Goal: Task Accomplishment & Management: Complete application form

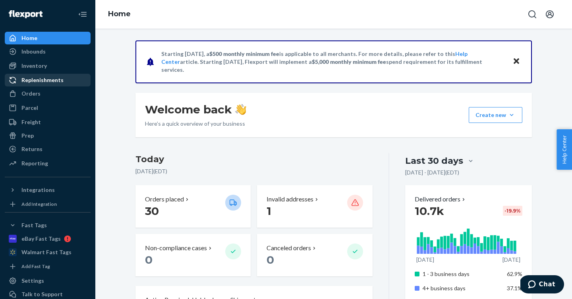
click at [58, 82] on div "Replenishments" at bounding box center [42, 80] width 42 height 8
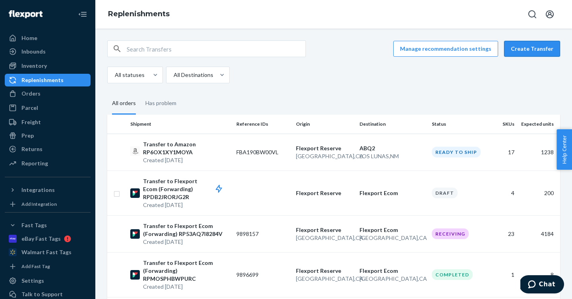
click at [536, 46] on button "Create Transfer" at bounding box center [532, 49] width 56 height 16
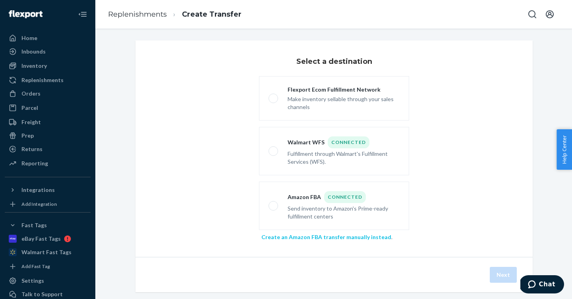
click at [315, 235] on link "Create an Amazon FBA transfer manually instead" at bounding box center [326, 237] width 130 height 7
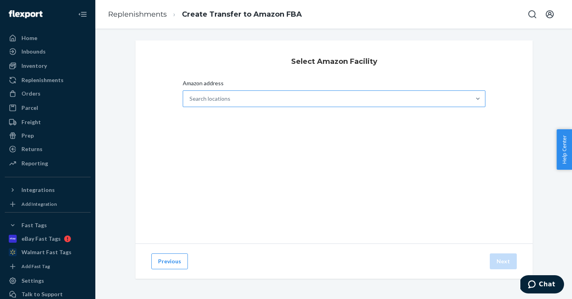
click at [239, 98] on div "Search locations" at bounding box center [326, 99] width 287 height 16
click at [190, 98] on input "Amazon address Search locations" at bounding box center [189, 99] width 1 height 8
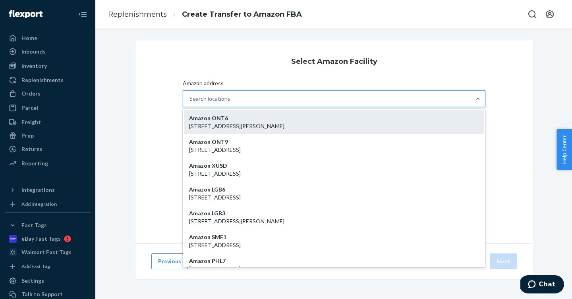
click at [228, 127] on p "[STREET_ADDRESS][PERSON_NAME]" at bounding box center [334, 126] width 290 height 8
click at [190, 103] on input "Amazon address option Amazon ONT6 - [STREET_ADDRESS][PERSON_NAME] focused, 1 of…" at bounding box center [189, 99] width 1 height 8
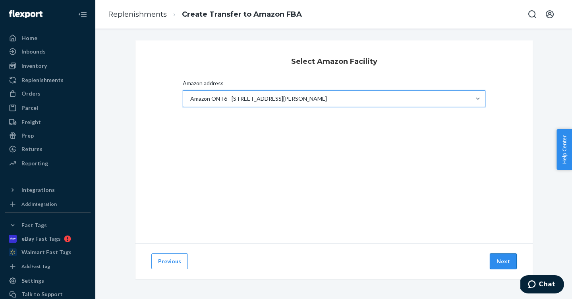
click at [505, 261] on button "Next" at bounding box center [503, 262] width 27 height 16
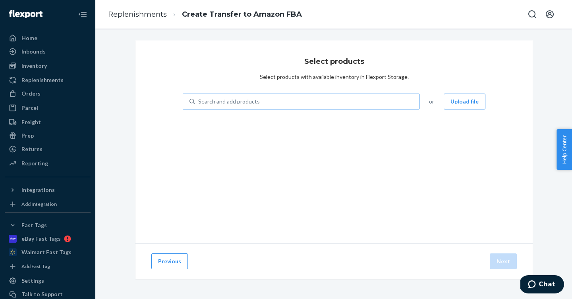
click at [284, 107] on div "Search and add products" at bounding box center [307, 102] width 224 height 14
click at [199, 106] on input "Search and add products" at bounding box center [198, 102] width 1 height 8
paste input "S-B-100-TXL-CREAM"
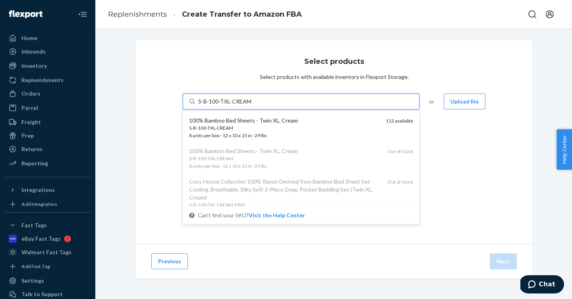
type input "S-B-100-TXL-CREAM"
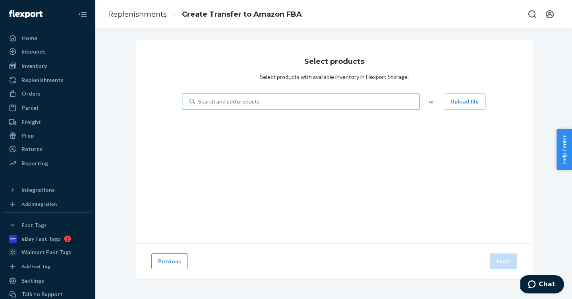
click at [234, 105] on div "Search and add products" at bounding box center [229, 102] width 62 height 8
click at [199, 105] on input "0 results available. Use Up and Down to choose options, press Enter to select t…" at bounding box center [198, 102] width 1 height 8
paste input "S-B-100-TXL-SILVER"
type input "S-B-100-TXL-SILVER"
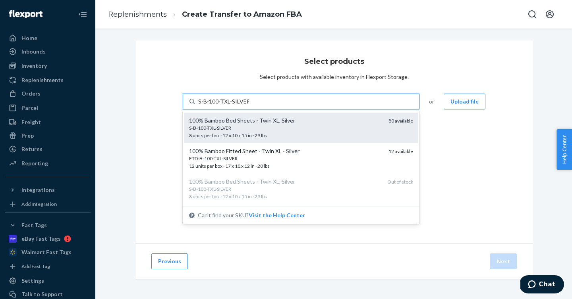
click at [240, 128] on div "S-B-100-TXL-SILVER" at bounding box center [285, 128] width 193 height 7
click at [240, 106] on input "S-B-100-TXL-SILVER" at bounding box center [223, 102] width 51 height 8
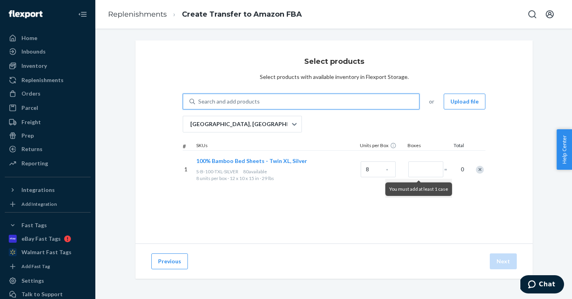
paste input "S-MF-Q-BLACK"
type input "S-MF-Q-BLACK"
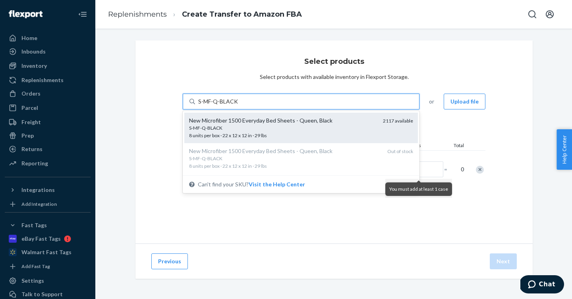
click at [251, 135] on span "S-MF-Q-BLACK 8 units per box · 22 x 12 x 12 in · 29 lbs" at bounding box center [282, 132] width 187 height 14
click at [238, 106] on input "S-MF-Q-BLACK" at bounding box center [218, 102] width 40 height 8
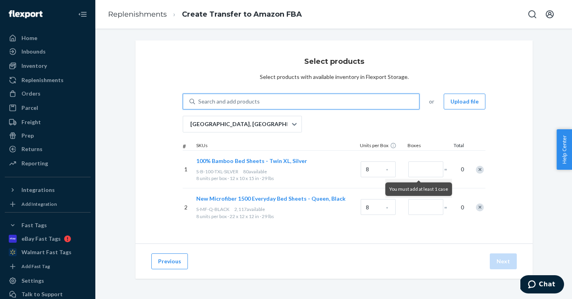
click at [290, 101] on div "Search and add products" at bounding box center [307, 102] width 224 height 14
click at [199, 101] on input "0 results available. Use Up and Down to choose options, press Enter to select t…" at bounding box center [198, 102] width 1 height 8
paste input "S-MF-Q-[GEOGRAPHIC_DATA]"
type input "S-MF-Q-[GEOGRAPHIC_DATA]"
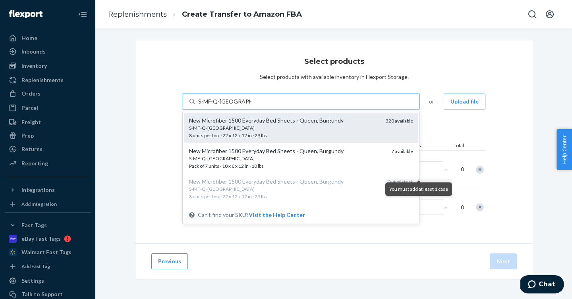
click at [274, 129] on div "S-MF-Q-[GEOGRAPHIC_DATA]" at bounding box center [284, 128] width 190 height 7
click at [251, 106] on input "S-MF-Q-[GEOGRAPHIC_DATA]" at bounding box center [224, 102] width 53 height 8
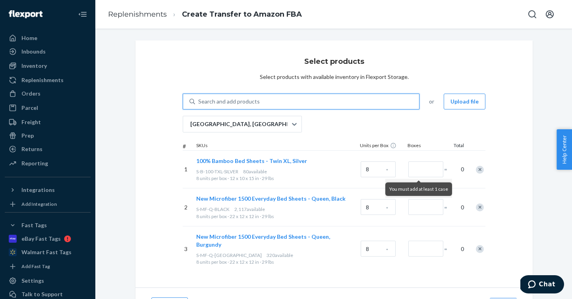
click at [280, 97] on div "Search and add products" at bounding box center [307, 102] width 224 height 14
click at [199, 98] on input "0 results available. Use Up and Down to choose options, press Enter to select t…" at bounding box center [198, 102] width 1 height 8
paste input "S-MF-Q-CREAM"
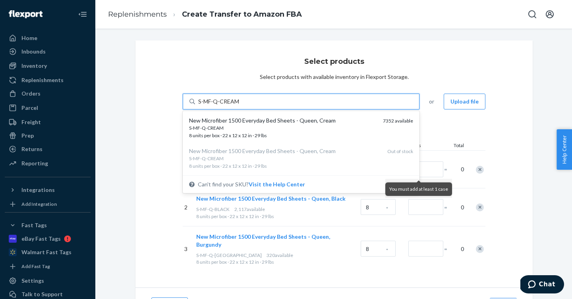
type input "S-MF-Q-CREAM"
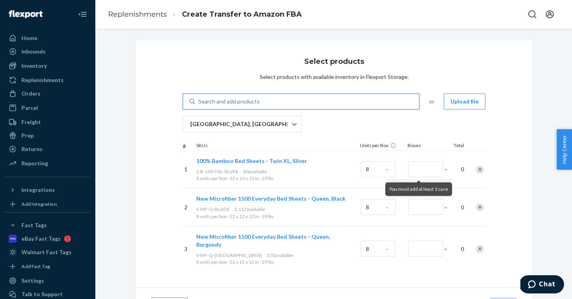
click at [231, 103] on div "Search and add products" at bounding box center [229, 102] width 62 height 8
click at [199, 103] on input "0 results available. Select is focused ,type to refine list, press Down to open…" at bounding box center [198, 102] width 1 height 8
paste input "S-MF-Q-DARKTEAL"
type input "S-MF-Q-DARKTEAL"
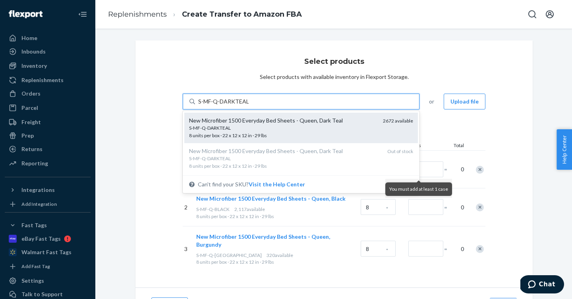
click at [225, 129] on div "S-MF-Q-DARKTEAL" at bounding box center [282, 128] width 187 height 7
click at [225, 106] on input "S-MF-Q-DARKTEAL" at bounding box center [223, 102] width 50 height 8
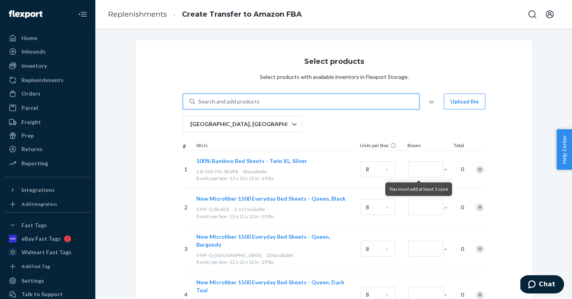
click at [342, 97] on div "Search and add products" at bounding box center [307, 102] width 224 height 14
click at [199, 98] on input "0 results available. Select is focused ,type to refine list, press Down to open…" at bounding box center [198, 102] width 1 height 8
paste input "S-MF-Q-GREY"
type input "S-MF-Q-GREY"
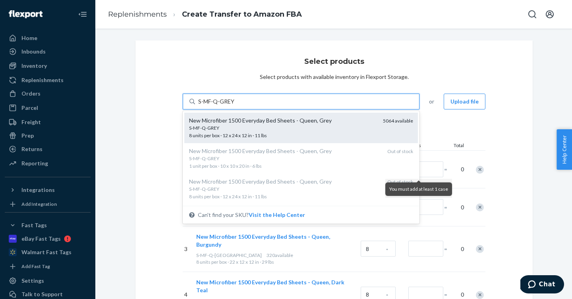
click at [317, 126] on div "S-MF-Q-GREY" at bounding box center [282, 128] width 187 height 7
click at [235, 106] on input "S-MF-Q-GREY" at bounding box center [216, 102] width 37 height 8
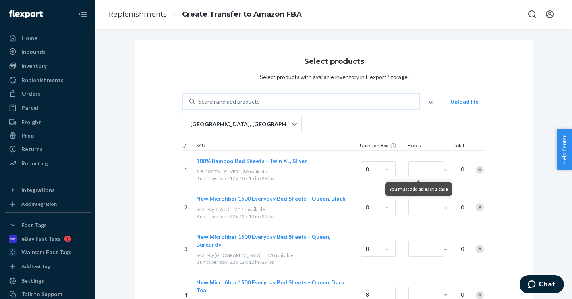
paste input "S-MF-Q-PURPLE"
type input "S-MF-Q-PURPLE"
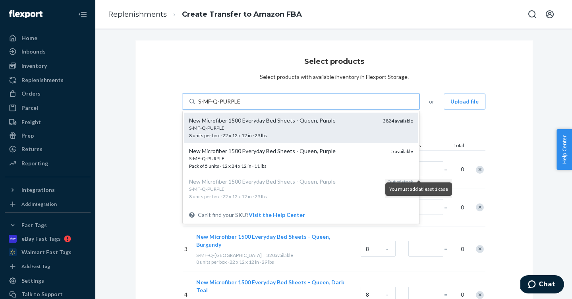
click at [250, 134] on span "S-MF-Q-PURPLE 8 units per box · 22 x 12 x 12 in · 29 lbs" at bounding box center [282, 132] width 187 height 14
click at [241, 106] on input "S-MF-Q-PURPLE" at bounding box center [219, 102] width 43 height 8
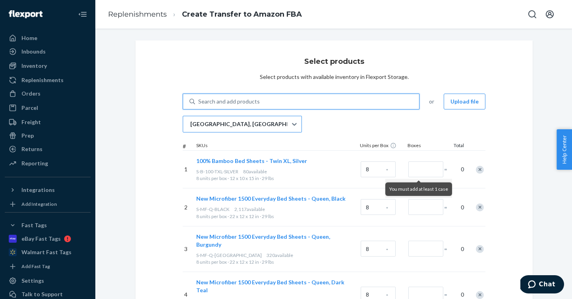
paste input "S-MF-Q-ROYALBLUE"
type input "S-MF-Q-ROYALBLUE"
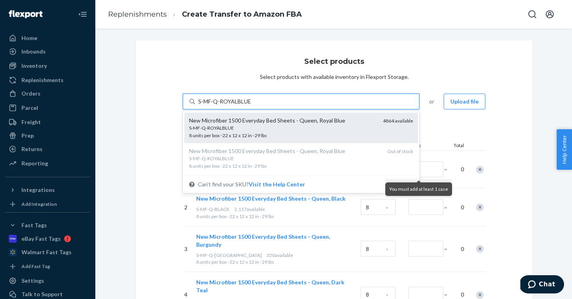
click at [270, 125] on div "S-MF-Q-ROYALBLUE" at bounding box center [282, 128] width 187 height 7
click at [251, 106] on input "S-MF-Q-ROYALBLUE" at bounding box center [224, 102] width 53 height 8
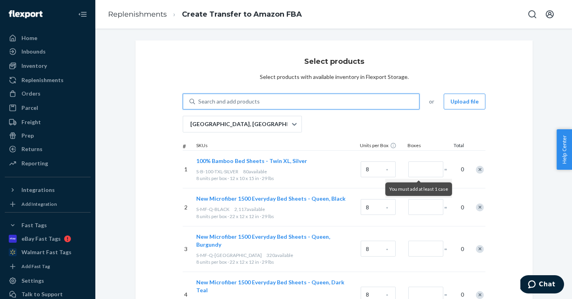
paste input "S-MF-Q-SAGEGREEN"
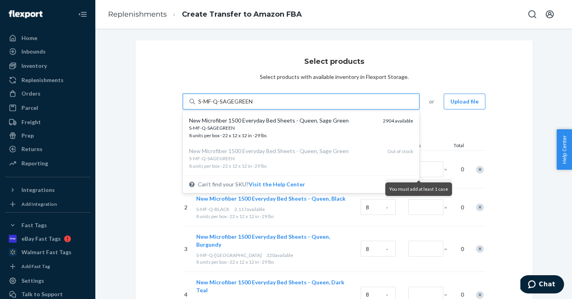
type input "S-MF-Q-SAGEGREEN"
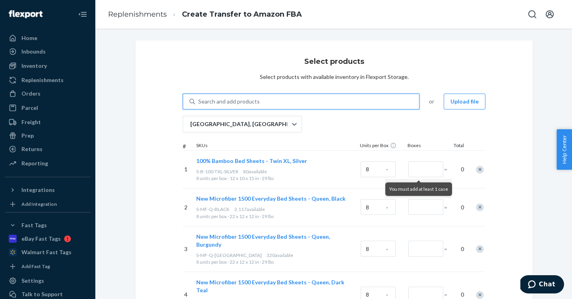
paste input "S-MF-Q-SILVER"
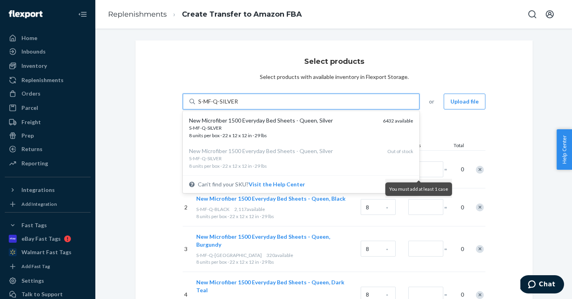
type input "S-MF-Q-SILVER"
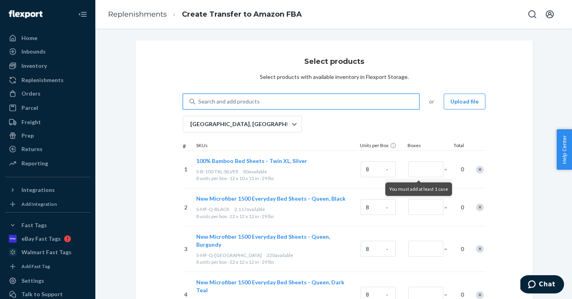
paste input "S-MF-Q-TAN"
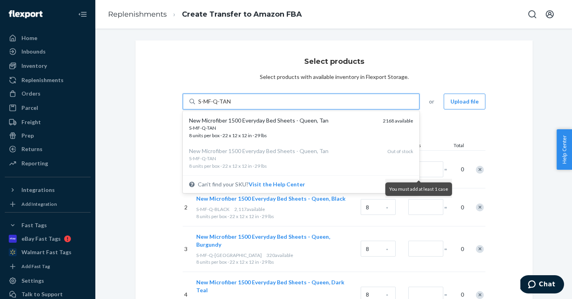
type input "S-MF-Q-TAN"
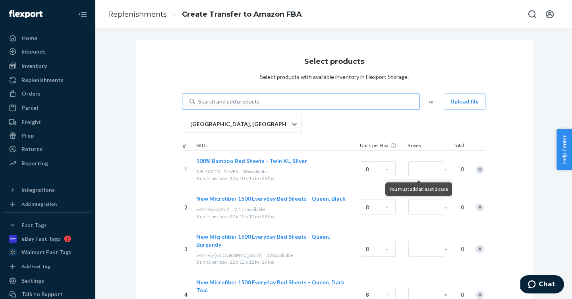
paste input "S-MF-Q-WHITE"
type input "S-MF-Q-WHITE"
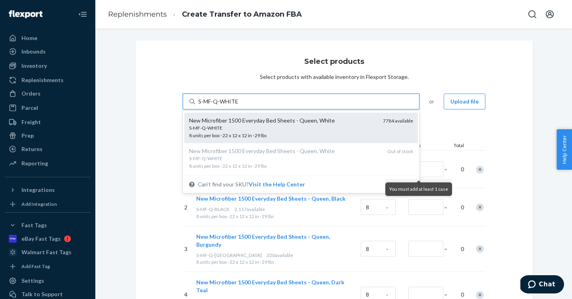
click at [293, 134] on div "S-MF-Q-WHITE 8 units per box · 22 x 12 x 12 in · 29 lbs" at bounding box center [282, 132] width 187 height 15
click at [238, 106] on input "S-MF-Q-WHITE" at bounding box center [218, 102] width 40 height 8
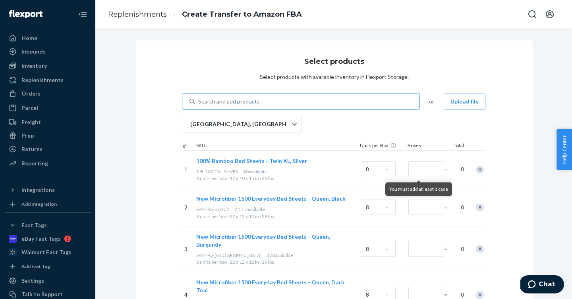
click at [254, 109] on div "Search and add products" at bounding box center [301, 102] width 237 height 16
click at [199, 106] on input "0 results available. Use Up and Down to choose options, press Enter to select t…" at bounding box center [198, 102] width 1 height 8
paste input "S-P-Q-GREY-CABANA"
type input "S-P-Q-GREY-CABANA"
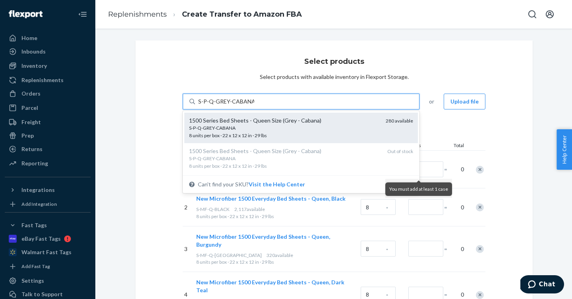
click at [254, 128] on div "S-P-Q-GREY-CABANA" at bounding box center [284, 128] width 190 height 7
click at [254, 106] on input "S-P-Q-GREY-CABANA" at bounding box center [226, 102] width 56 height 8
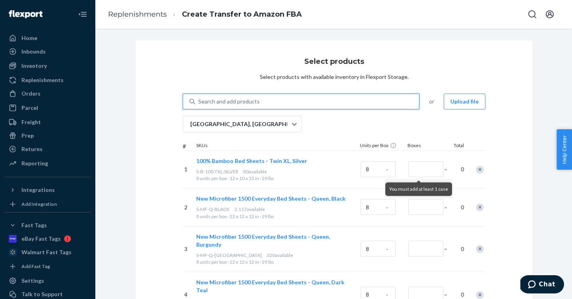
paste input "ZPP-[PERSON_NAME]-QUEEN"
type input "ZPP-[PERSON_NAME]-QUEEN"
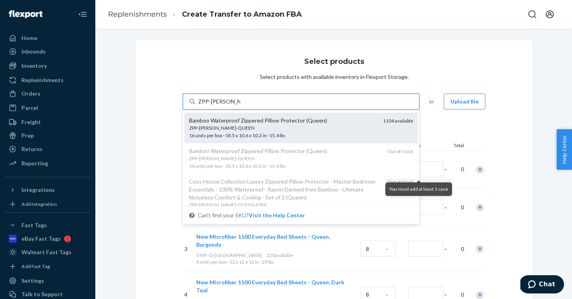
click at [296, 126] on div "ZPP-[PERSON_NAME]-QUEEN" at bounding box center [282, 128] width 187 height 7
click at [240, 106] on input "ZPP-[PERSON_NAME]-QUEEN" at bounding box center [219, 102] width 42 height 8
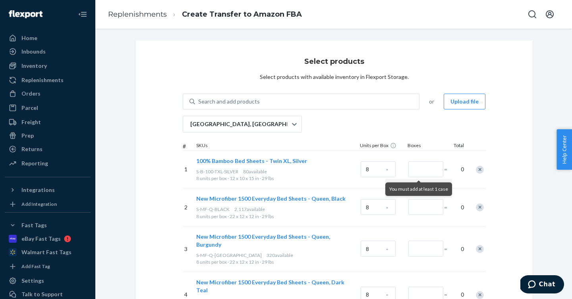
click at [479, 170] on div "Remove Item" at bounding box center [480, 170] width 8 height 8
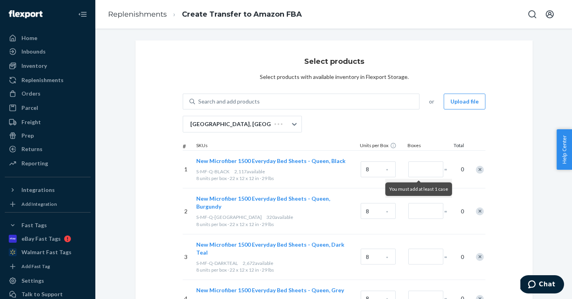
click at [479, 170] on div "Remove Item" at bounding box center [480, 170] width 8 height 8
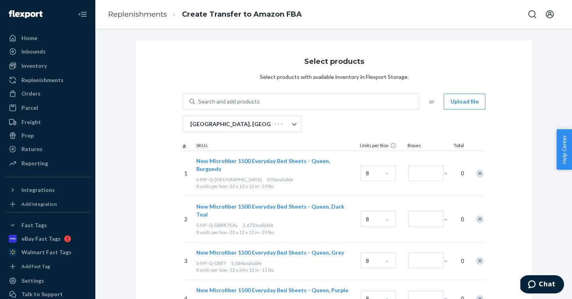
click at [479, 170] on div "Remove Item" at bounding box center [480, 174] width 8 height 8
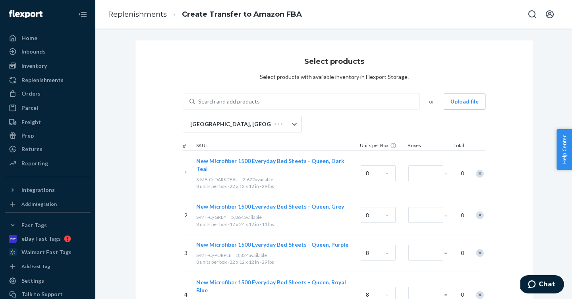
click at [479, 170] on div "Remove Item" at bounding box center [480, 174] width 8 height 8
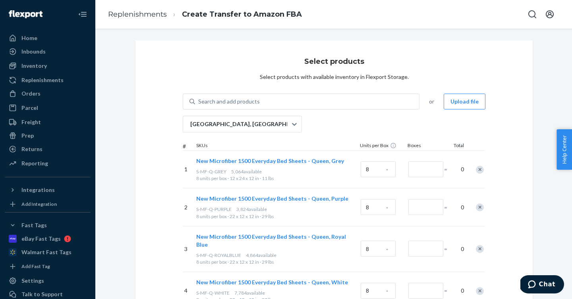
click at [479, 170] on div "Remove Item" at bounding box center [480, 170] width 8 height 8
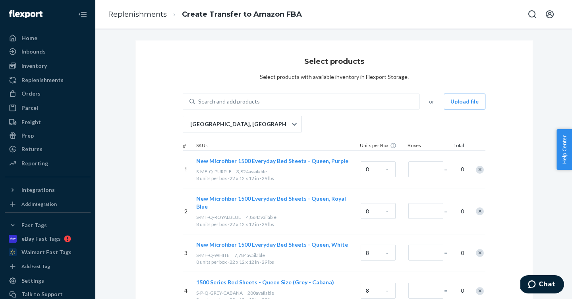
click at [479, 170] on div "Remove Item" at bounding box center [480, 170] width 8 height 8
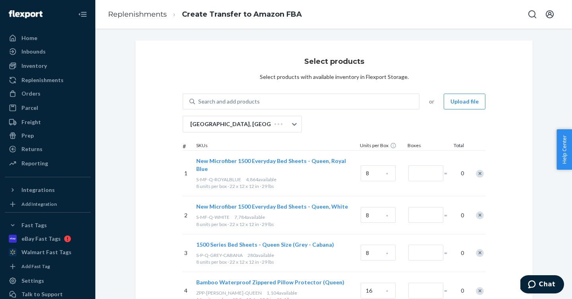
click at [479, 170] on div "1 New Microfiber 1500 Everyday Bed Sheets - Queen, Royal Blue S-MF-Q-ROYALBLUE …" at bounding box center [334, 174] width 303 height 46
click at [479, 170] on div "Remove Item" at bounding box center [480, 174] width 8 height 8
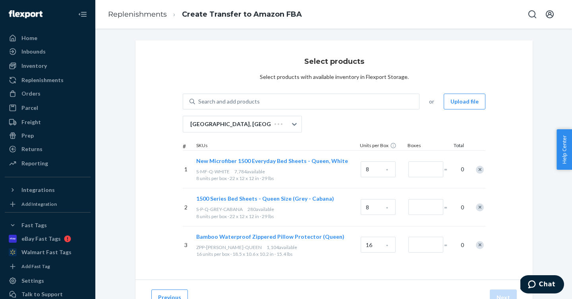
click at [479, 170] on div "1 New Microfiber 1500 Everyday Bed Sheets - Queen, Royal Blue S-MF-Q-ROYALBLUE …" at bounding box center [334, 208] width 303 height 114
click at [479, 170] on div "Remove Item" at bounding box center [480, 170] width 8 height 8
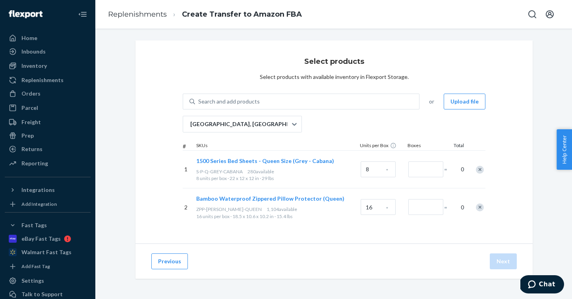
click at [479, 170] on div "1 New Microfiber 1500 Everyday Bed Sheets - Queen, White S-MF-Q-WHITE 7,784 ava…" at bounding box center [334, 189] width 303 height 76
click at [479, 170] on div "Remove Item" at bounding box center [480, 170] width 8 height 8
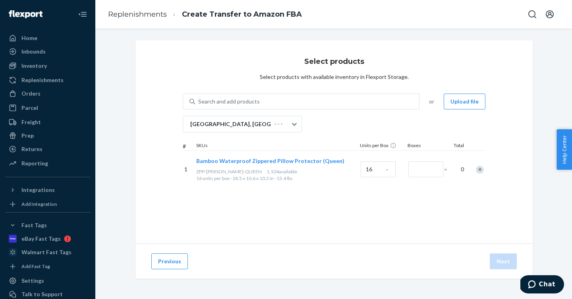
click at [479, 170] on div at bounding box center [475, 169] width 20 height 21
click at [479, 170] on div "Remove Item" at bounding box center [480, 170] width 8 height 8
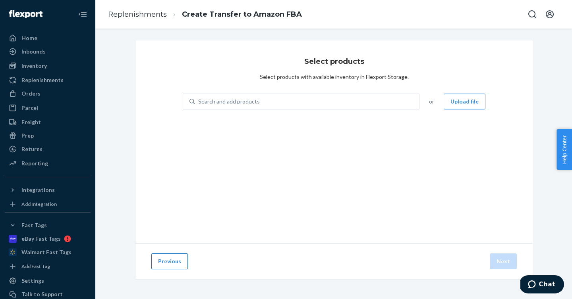
click at [170, 262] on button "Previous" at bounding box center [169, 262] width 37 height 16
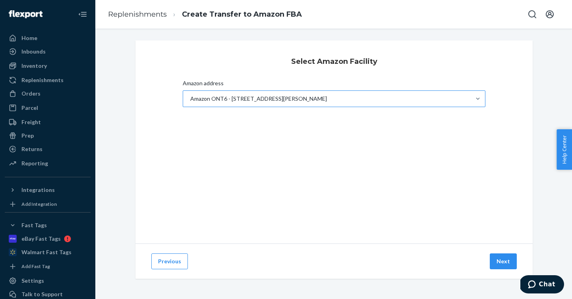
click at [228, 97] on div "Amazon ONT6 - [STREET_ADDRESS][PERSON_NAME]" at bounding box center [258, 99] width 137 height 8
click at [190, 97] on input "Amazon address Amazon ONT6 - [STREET_ADDRESS][PERSON_NAME]" at bounding box center [189, 99] width 1 height 8
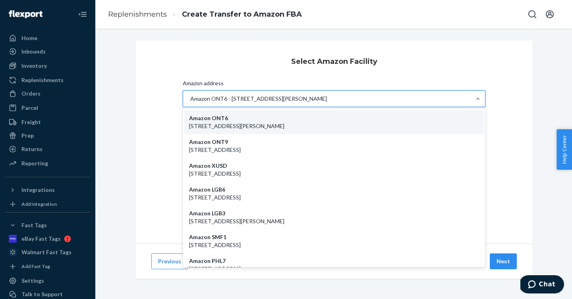
paste input "TCY2"
type input "TCY2"
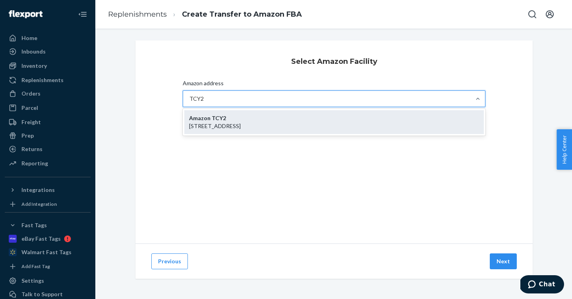
click at [252, 131] on div "Amazon TCY2 [STREET_ADDRESS]" at bounding box center [333, 122] width 299 height 24
click at [204, 103] on input "TCY2" at bounding box center [196, 99] width 14 height 8
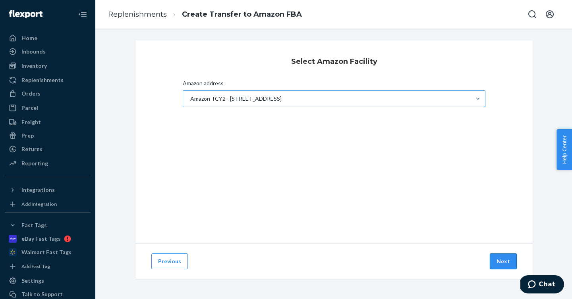
click at [507, 259] on button "Next" at bounding box center [503, 262] width 27 height 16
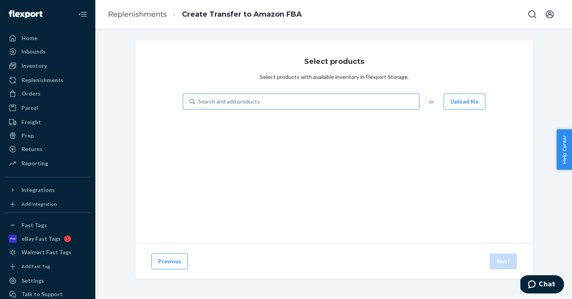
click at [324, 100] on div "Search and add products" at bounding box center [307, 102] width 224 height 14
click at [199, 100] on input "Search and add products" at bounding box center [198, 102] width 1 height 8
paste input "PC-1500-K-LIMEGREEN"
type input "PC-1500-K-LIMEGREEN"
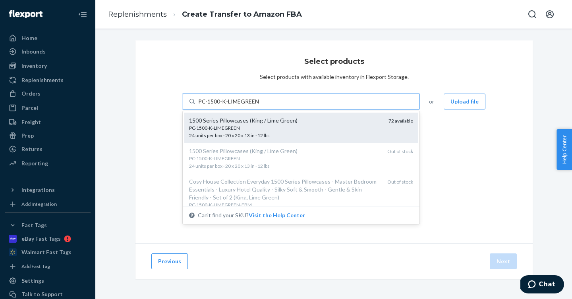
click at [307, 124] on div "1500 Series Pillowcases (King / Lime Green)" at bounding box center [285, 121] width 193 height 8
click at [259, 106] on input "PC-1500-K-LIMEGREEN" at bounding box center [228, 102] width 61 height 8
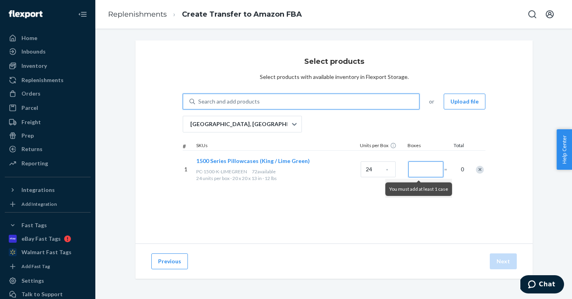
click at [413, 171] on input "Number of boxes" at bounding box center [425, 170] width 35 height 16
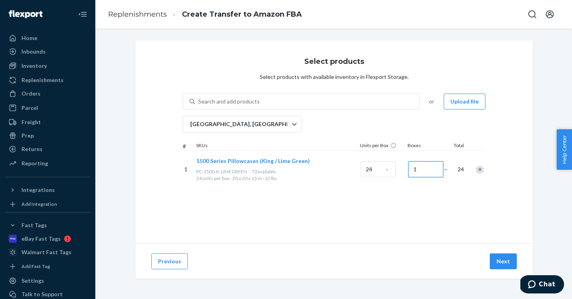
type input "1"
click at [502, 168] on div "Select products Select products with available inventory in Flexport Storage. S…" at bounding box center [333, 142] width 397 height 203
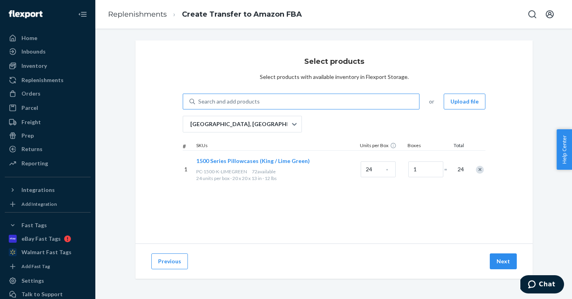
click at [279, 106] on div "Search and add products" at bounding box center [307, 102] width 224 height 14
click at [199, 106] on input "Search and add products" at bounding box center [198, 102] width 1 height 8
paste input "PC-1500-K-LIMEGREEN"
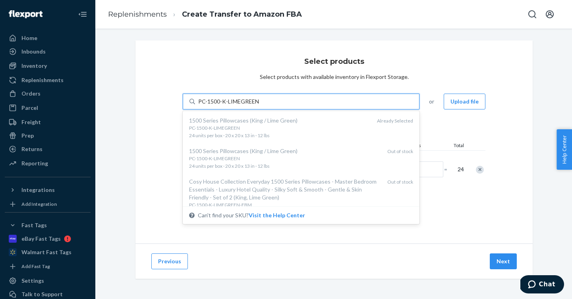
type input "PC-1500-K-LIMEGREEN"
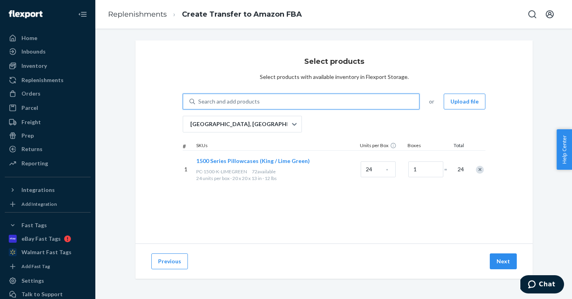
click at [245, 100] on div "Search and add products" at bounding box center [229, 102] width 62 height 8
click at [199, 100] on input "0 results available. Select is focused ,type to refine list, press Down to open…" at bounding box center [198, 102] width 1 height 8
paste input "PC-1500-S-LIMEGREEN"
type input "PC-1500-S-LIMEGREEN"
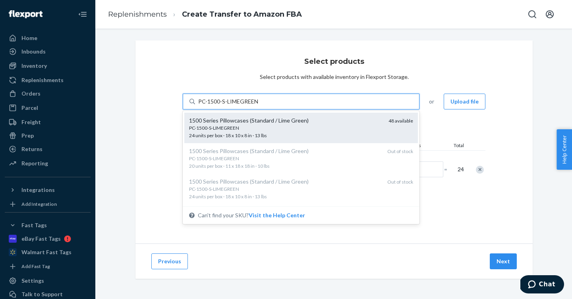
click at [249, 128] on div "PC-1500-S-LIMEGREEN" at bounding box center [285, 128] width 193 height 7
click at [249, 106] on input "PC-1500-S-LIMEGREEN" at bounding box center [228, 102] width 60 height 8
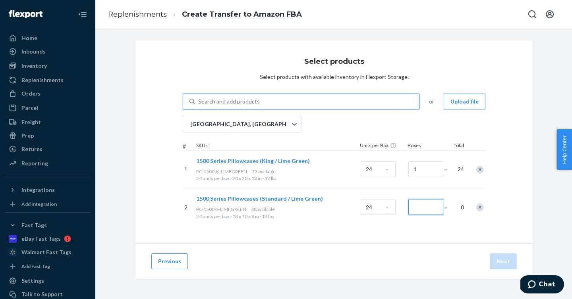
click at [427, 211] on input "Number of boxes" at bounding box center [425, 207] width 35 height 16
type input "1"
click at [293, 107] on div "Search and add products" at bounding box center [307, 102] width 224 height 14
click at [199, 106] on input "Search and add products" at bounding box center [198, 102] width 1 height 8
paste input "PC-B-100-S-SILVER"
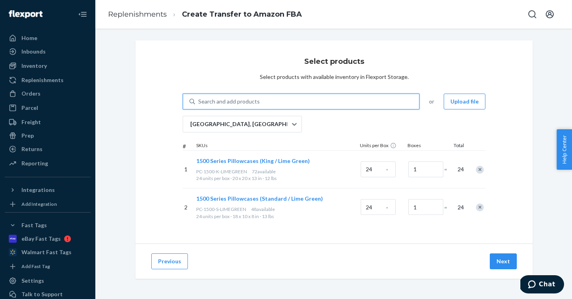
type input "PC-B-100-S-SILVER"
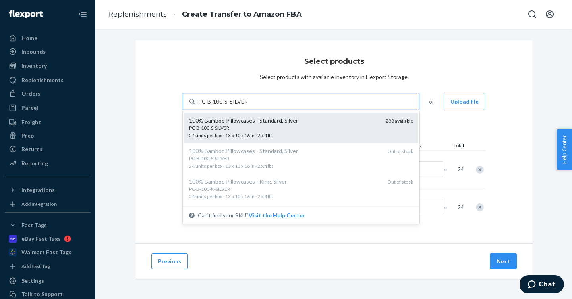
click at [283, 127] on div "PC-B-100-S-SILVER" at bounding box center [284, 128] width 190 height 7
click at [247, 106] on input "PC-B-100-S-SILVER" at bounding box center [222, 102] width 49 height 8
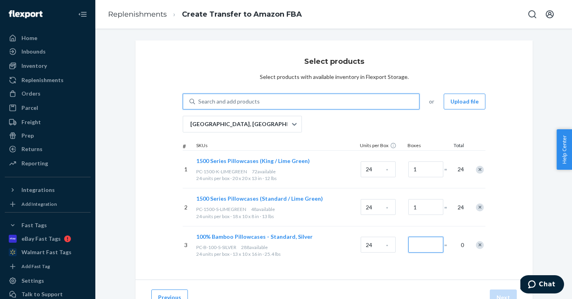
click at [423, 245] on input "Number of boxes" at bounding box center [425, 245] width 35 height 16
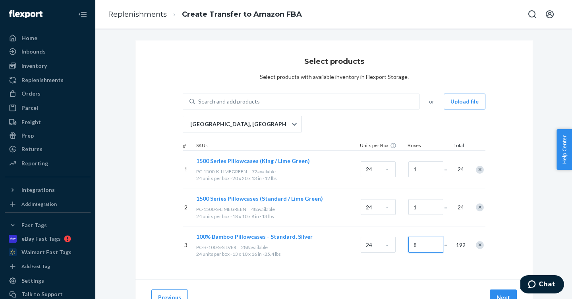
type input "8"
click at [533, 234] on div "Select products Select products with available inventory in Flexport Storage. S…" at bounding box center [333, 188] width 408 height 294
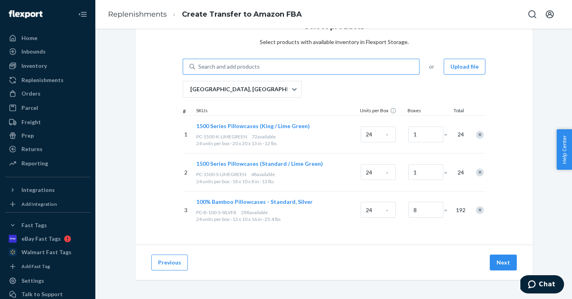
click at [263, 67] on div "Search and add products" at bounding box center [307, 67] width 224 height 14
click at [199, 67] on input "Search and add products" at bounding box center [198, 67] width 1 height 8
paste input "PC-B-60-K-BLACK"
type input "PC-B-60-K-BLACK"
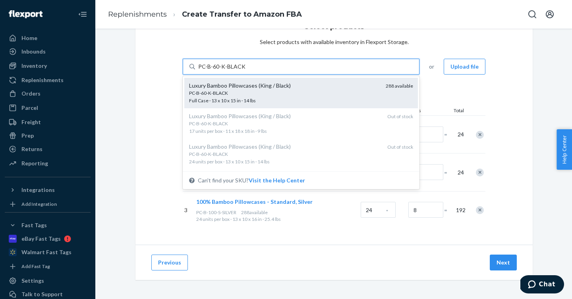
click at [254, 90] on div "PC-B-60-K-BLACK" at bounding box center [284, 93] width 190 height 7
click at [245, 71] on input "PC-B-60-K-BLACK" at bounding box center [221, 67] width 47 height 8
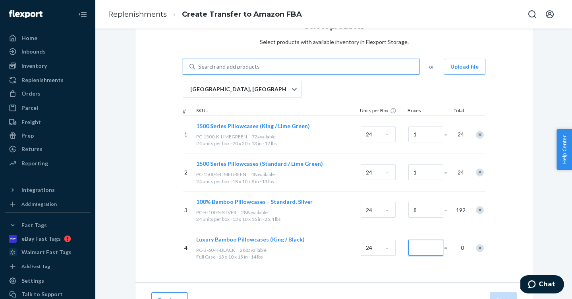
click at [423, 253] on input "Number of boxes" at bounding box center [425, 248] width 35 height 16
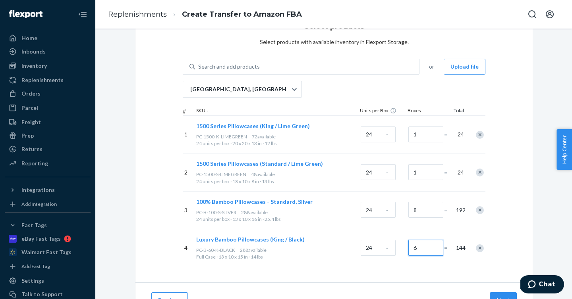
type input "6"
click at [317, 69] on div "Search and add products" at bounding box center [307, 67] width 224 height 14
click at [199, 69] on input "Search and add products" at bounding box center [198, 67] width 1 height 8
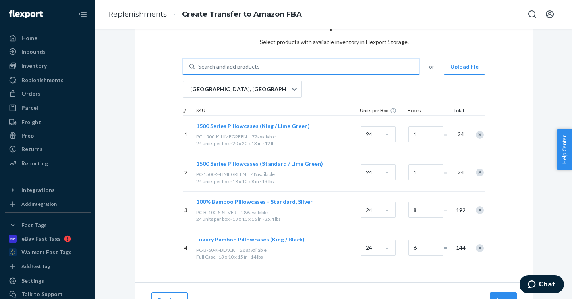
paste input "PC-B-60-K-DARKTEAL"
type input "PC-B-60-K-DARKTEAL"
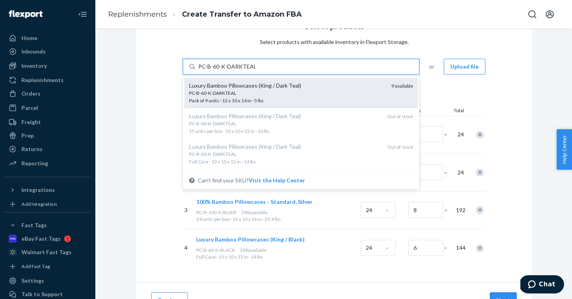
click at [300, 92] on div "PC-B-60-K-DARKTEAL" at bounding box center [287, 93] width 196 height 7
click at [255, 71] on input "PC-B-60-K-DARKTEAL" at bounding box center [226, 67] width 57 height 8
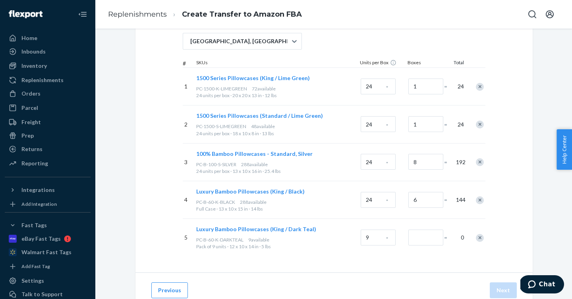
scroll to position [93, 0]
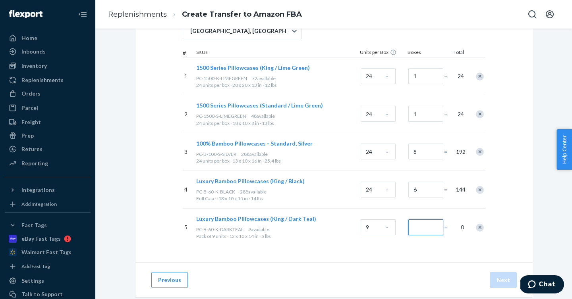
click at [426, 226] on input "Number of boxes" at bounding box center [425, 228] width 35 height 16
type input "1"
click at [507, 210] on div "Select products Select products with available inventory in Flexport Storage. S…" at bounding box center [333, 104] width 397 height 315
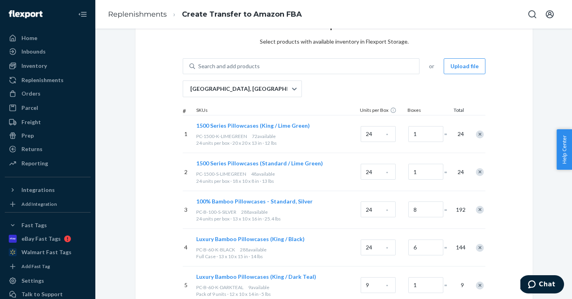
scroll to position [0, 0]
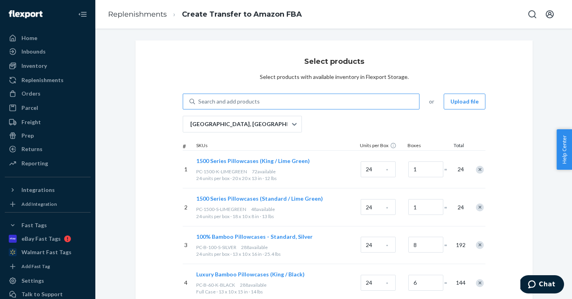
click at [272, 100] on div "Search and add products" at bounding box center [307, 102] width 224 height 14
click at [199, 100] on input "Search and add products" at bounding box center [198, 102] width 1 height 8
paste input "PC-B-60-S-GREY"
type input "PC-B-60-S-GREY"
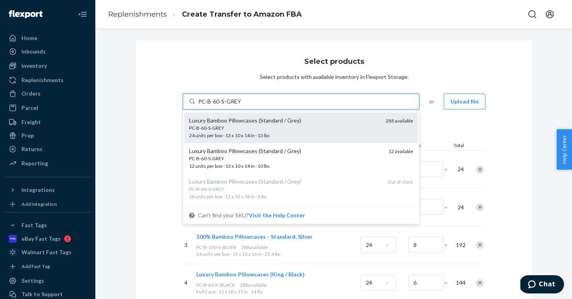
click at [267, 125] on div "PC-B-60-S-GREY" at bounding box center [284, 128] width 190 height 7
click at [241, 106] on input "PC-B-60-S-GREY" at bounding box center [219, 102] width 42 height 8
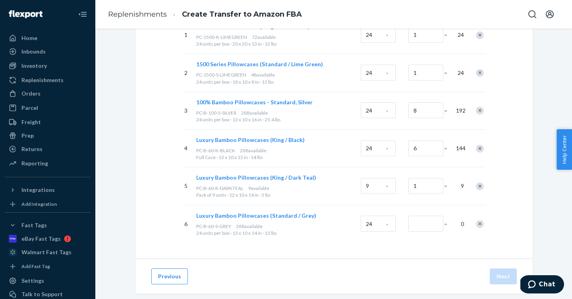
scroll to position [149, 0]
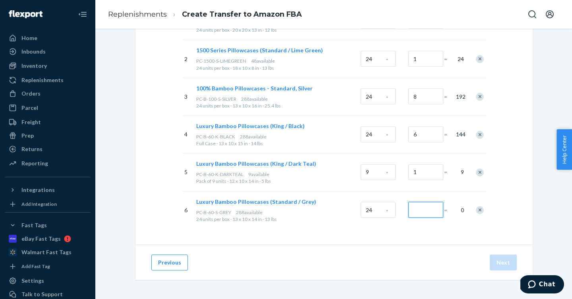
click at [421, 208] on input "Number of boxes" at bounding box center [425, 210] width 35 height 16
type input "6"
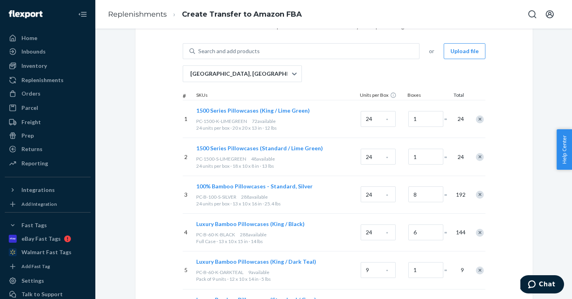
scroll to position [0, 0]
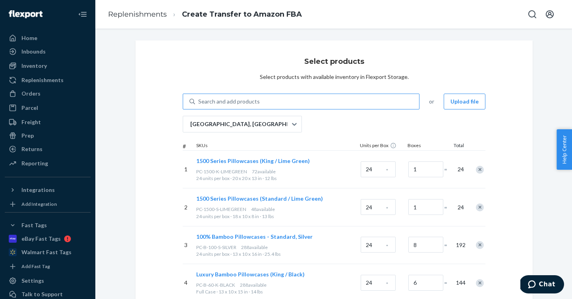
click at [290, 105] on div "Search and add products" at bounding box center [307, 102] width 224 height 14
click at [199, 105] on input "Search and add products" at bounding box center [198, 102] width 1 height 8
paste input "PC-B-60-S-SAGEGREEN"
type input "PC-B-60-S-SAGEGREEN"
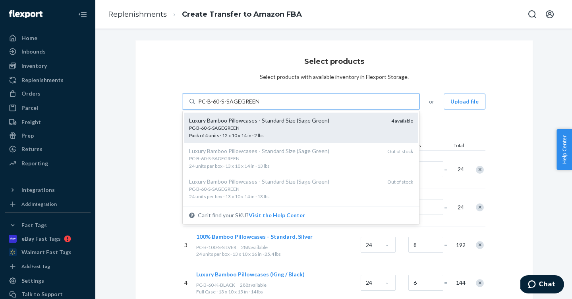
click at [282, 129] on div "PC-B-60-S-SAGEGREEN" at bounding box center [287, 128] width 196 height 7
click at [259, 106] on input "PC-B-60-S-SAGEGREEN" at bounding box center [228, 102] width 60 height 8
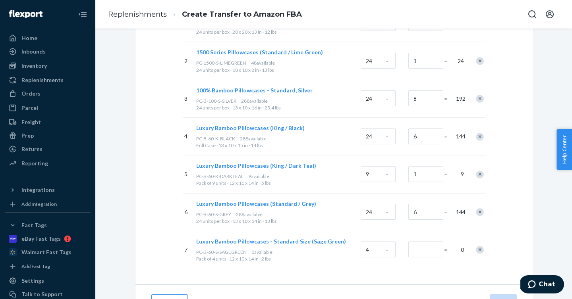
scroll to position [186, 0]
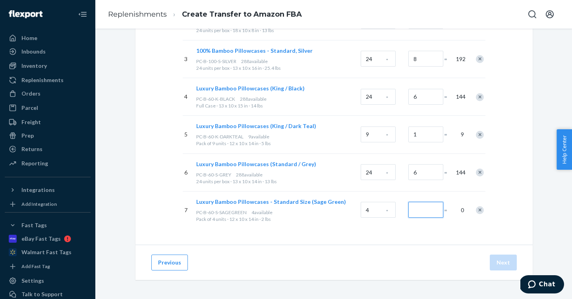
click at [429, 211] on input "Number of boxes" at bounding box center [425, 210] width 35 height 16
type input "1"
click at [518, 209] on div "Select products Select products with available inventory in Flexport Storage. S…" at bounding box center [333, 49] width 397 height 391
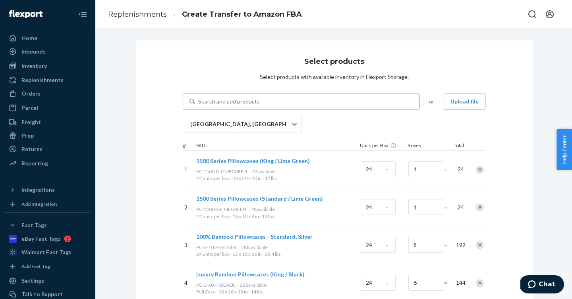
click at [250, 102] on div "Search and add products" at bounding box center [229, 102] width 62 height 8
click at [199, 102] on input "Search and add products" at bounding box center [198, 102] width 1 height 8
paste input "PC-B-60-S-TAN"
type input "PC-B-60-S-TAN"
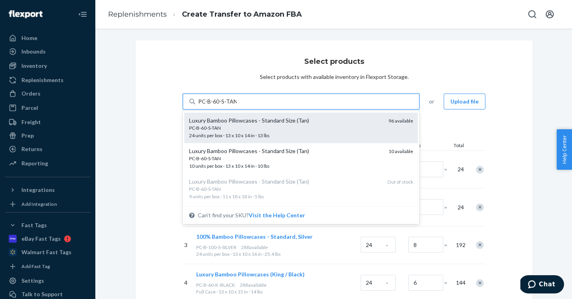
click at [244, 129] on div "PC-B-60-S-TAN" at bounding box center [285, 128] width 193 height 7
click at [237, 106] on input "PC-B-60-S-TAN" at bounding box center [217, 102] width 39 height 8
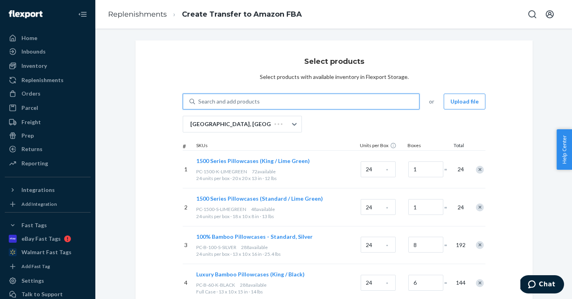
scroll to position [224, 0]
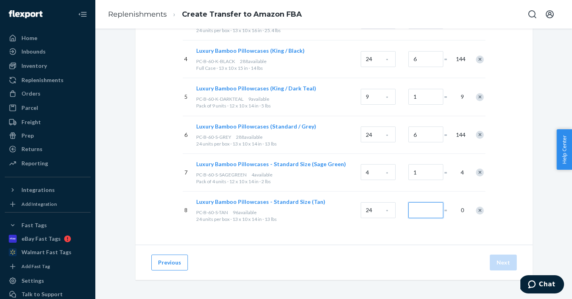
click at [428, 214] on input "Number of boxes" at bounding box center [425, 211] width 35 height 16
type input "2"
click at [526, 193] on div "Select products Select products with available inventory in Flexport Storage. S…" at bounding box center [333, 31] width 397 height 428
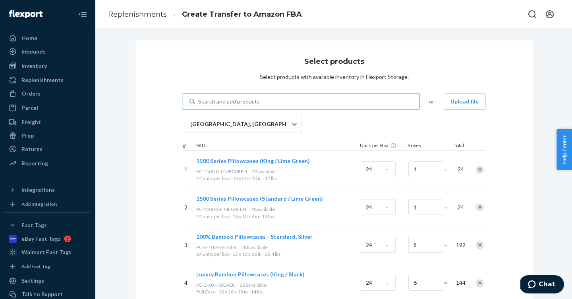
click at [277, 100] on div "Search and add products" at bounding box center [307, 102] width 224 height 14
click at [199, 100] on input "0 results available. Use Up and Down to choose options, press Enter to select t…" at bounding box center [198, 102] width 1 height 8
paste input "PC-B-60-S-WHITE"
type input "PC-B-60-S-WHITE"
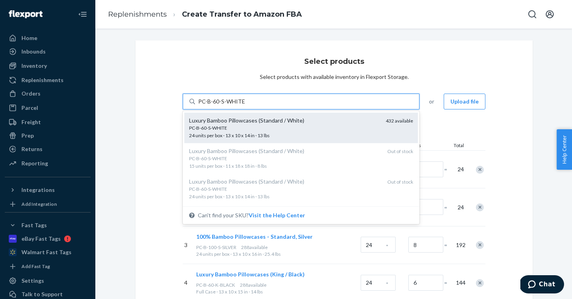
click at [270, 126] on div "PC-B-60-S-WHITE" at bounding box center [284, 128] width 190 height 7
click at [245, 106] on input "PC-B-60-S-WHITE" at bounding box center [221, 102] width 46 height 8
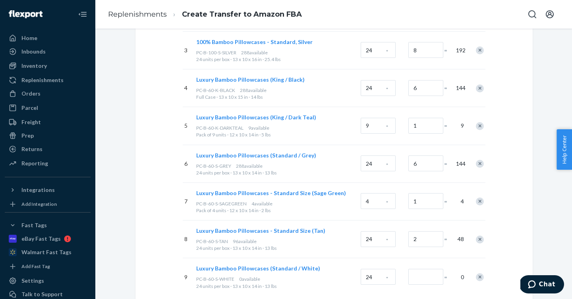
scroll to position [262, 0]
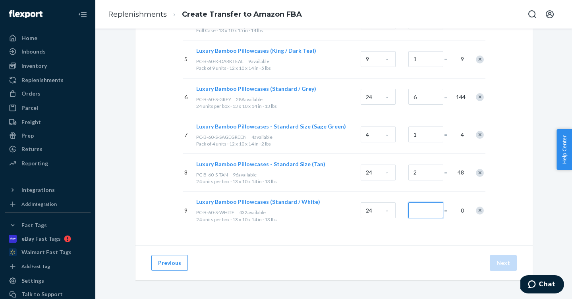
click at [415, 216] on input "Number of boxes" at bounding box center [425, 211] width 35 height 16
type input "10"
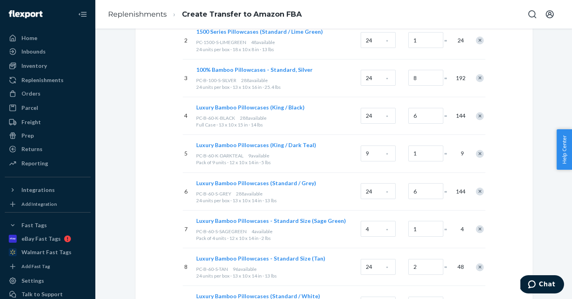
scroll to position [0, 0]
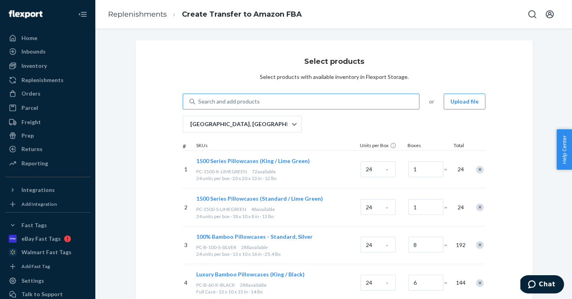
click at [255, 102] on div "Search and add products" at bounding box center [229, 102] width 62 height 8
click at [199, 102] on input "Search and add products" at bounding box center [198, 102] width 1 height 8
paste input "S-1500-CK-PASTELORANGE"
type input "S-1500-CK-PASTELORANGE"
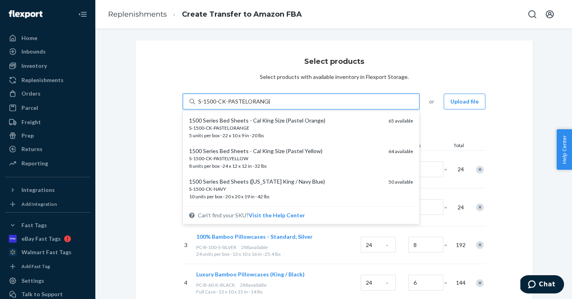
click at [255, 125] on div "S-1500-CK-PASTELORANGE" at bounding box center [285, 128] width 193 height 7
click at [255, 106] on input "S-1500-CK-PASTELORANGE" at bounding box center [234, 102] width 72 height 8
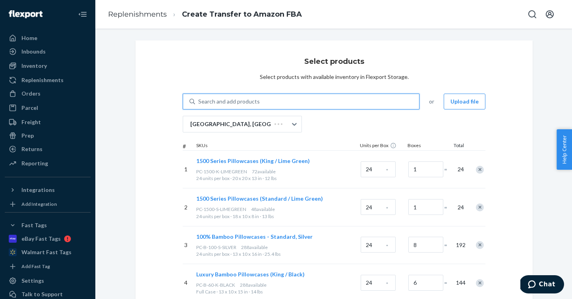
scroll to position [300, 0]
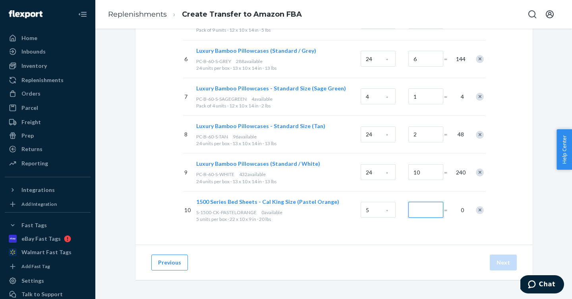
click at [423, 212] on input "Number of boxes" at bounding box center [425, 210] width 35 height 16
type input "4"
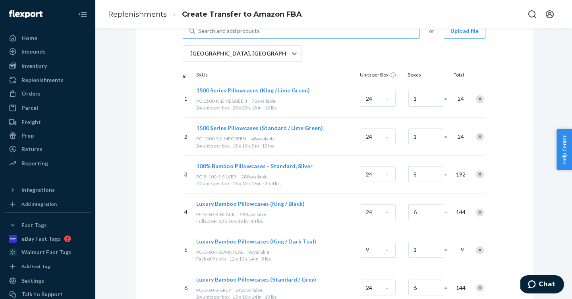
scroll to position [0, 0]
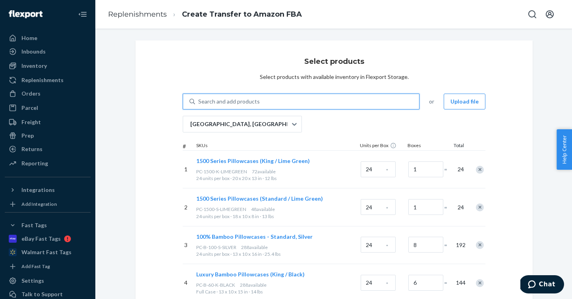
click at [345, 100] on div "Search and add products" at bounding box center [307, 102] width 224 height 14
click at [199, 100] on input "0 results available. Use Up and Down to choose options, press Enter to select t…" at bounding box center [198, 102] width 1 height 8
paste input "S-1500-F-BURNTORANGE"
type input "S-1500-F-BURNTORANGE"
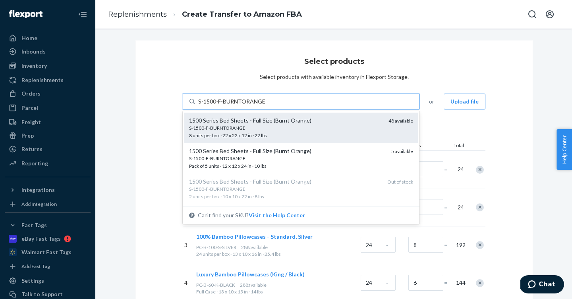
click at [307, 132] on div "S-1500-F-BURNTORANGE 8 units per box · 22 x 22 x 12 in · 22 lbs" at bounding box center [285, 132] width 193 height 15
click at [266, 106] on input "S-1500-F-BURNTORANGE" at bounding box center [232, 102] width 68 height 8
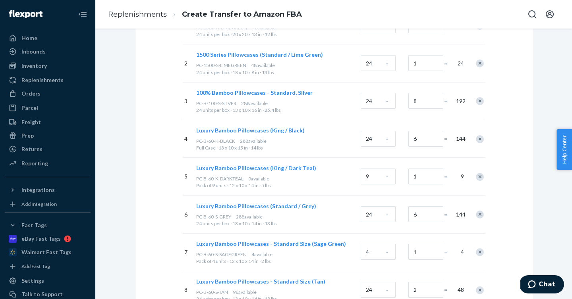
scroll to position [338, 0]
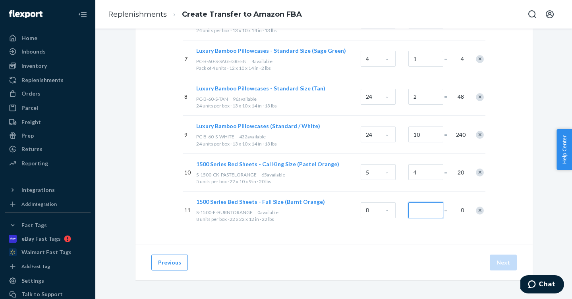
click at [424, 216] on input "Number of boxes" at bounding box center [425, 211] width 35 height 16
type input "2"
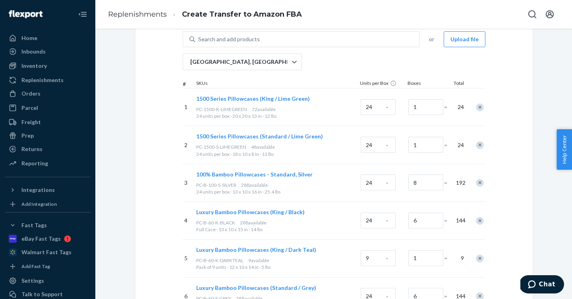
scroll to position [0, 0]
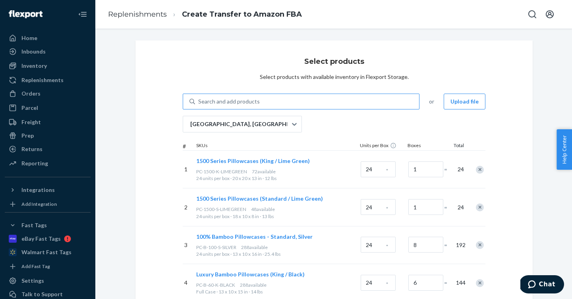
click at [260, 103] on div "Search and add products" at bounding box center [307, 102] width 224 height 14
click at [199, 103] on input "Search and add products" at bounding box center [198, 102] width 1 height 8
paste input "S-1500-F-SILVER"
type input "S-1500-F-SILVER"
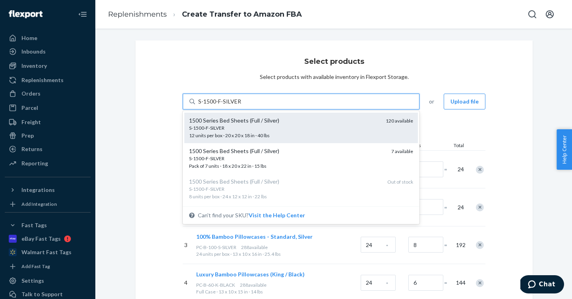
click at [245, 126] on div "S-1500-F-SILVER" at bounding box center [284, 128] width 190 height 7
click at [241, 106] on input "S-1500-F-SILVER" at bounding box center [219, 102] width 43 height 8
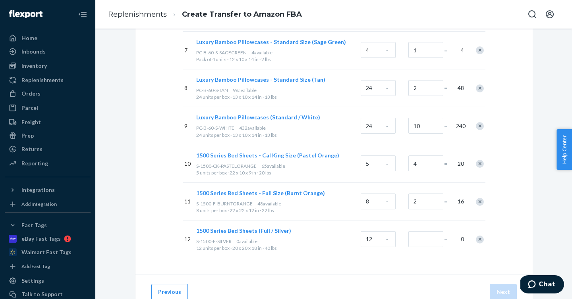
scroll to position [375, 0]
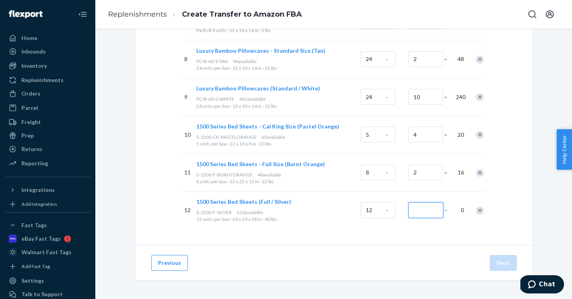
click at [421, 214] on input "Number of boxes" at bounding box center [425, 211] width 35 height 16
type input "3"
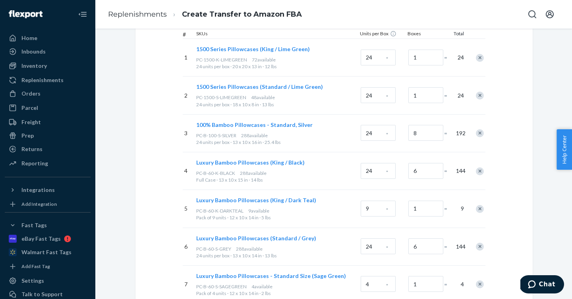
scroll to position [4, 0]
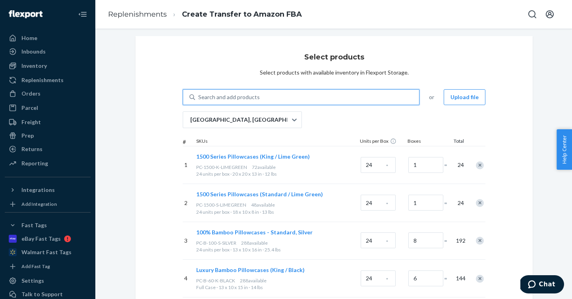
click at [278, 95] on div "Search and add products" at bounding box center [307, 97] width 224 height 14
click at [199, 95] on input "0 results available. Use Up and Down to choose options, press Enter to select t…" at bounding box center [198, 97] width 1 height 8
paste input "S-1500-K-CREAM"
type input "S-1500-K-CREAM"
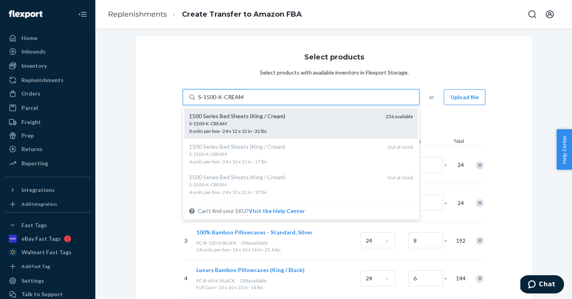
click at [268, 120] on div "S-1500-K-CREAM" at bounding box center [284, 123] width 190 height 7
click at [244, 101] on input "S-1500-K-CREAM" at bounding box center [221, 97] width 46 height 8
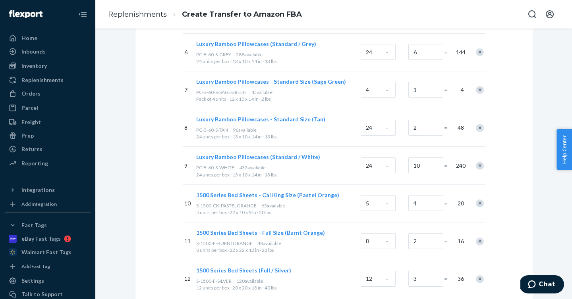
scroll to position [413, 0]
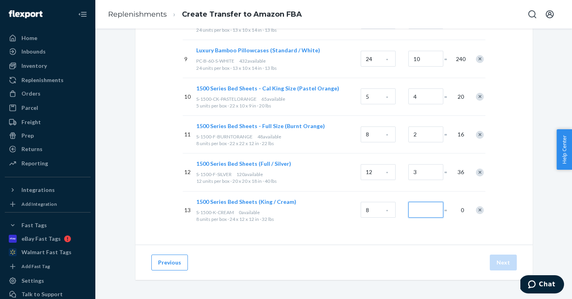
click at [419, 211] on input "Number of boxes" at bounding box center [425, 210] width 35 height 16
type input "6"
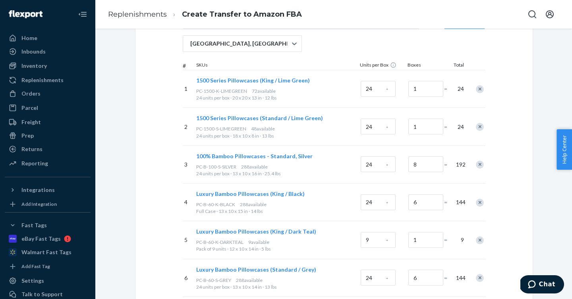
scroll to position [0, 0]
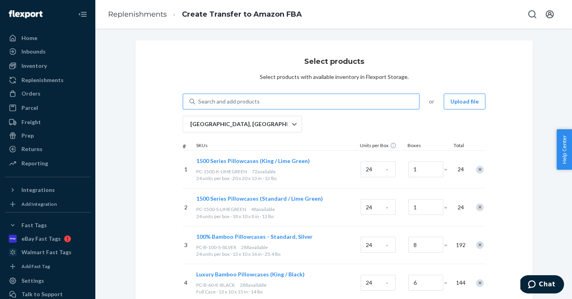
click at [254, 100] on div "Search and add products" at bounding box center [229, 102] width 62 height 8
click at [199, 100] on input "Search and add products" at bounding box center [198, 102] width 1 height 8
paste input "S-1500-K-SAGEGREEN"
type input "S-1500-K-SAGEGREEN"
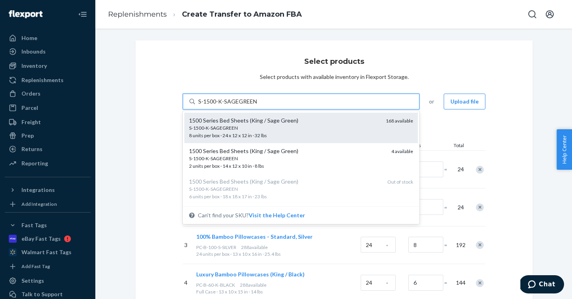
click at [244, 131] on div "S-1500-K-SAGEGREEN" at bounding box center [284, 128] width 190 height 7
click at [244, 106] on input "S-1500-K-SAGEGREEN" at bounding box center [227, 102] width 58 height 8
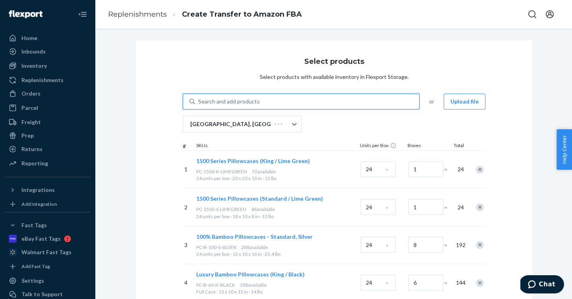
scroll to position [451, 0]
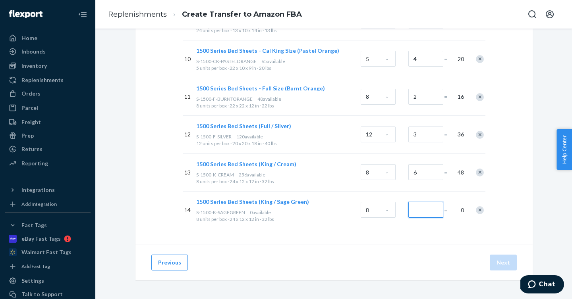
click at [422, 214] on input "Number of boxes" at bounding box center [425, 210] width 35 height 16
type input "2"
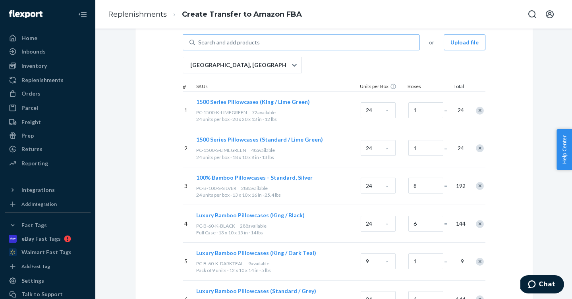
scroll to position [0, 0]
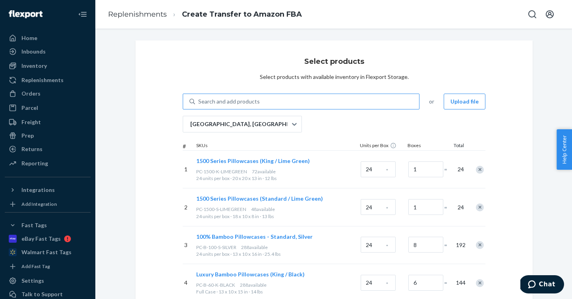
click at [258, 106] on div "Search and add products" at bounding box center [307, 102] width 224 height 14
click at [199, 106] on input "Search and add products" at bounding box center [198, 102] width 1 height 8
paste input "S-1500-SK-PASTELORANGE"
type input "S-1500-SK-PASTELORANGE"
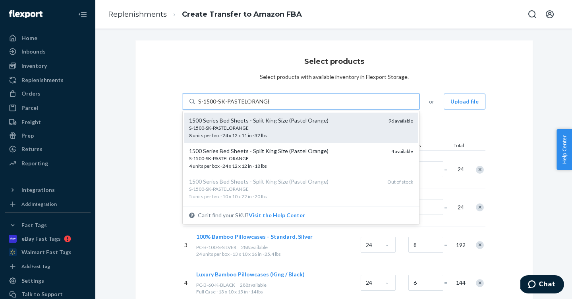
click at [247, 127] on div "S-1500-SK-PASTELORANGE" at bounding box center [285, 128] width 193 height 7
click at [247, 106] on input "S-1500-SK-PASTELORANGE" at bounding box center [233, 102] width 71 height 8
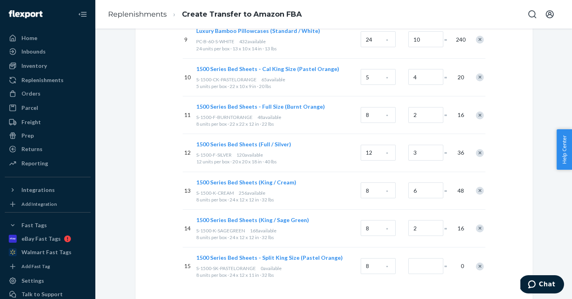
scroll to position [489, 0]
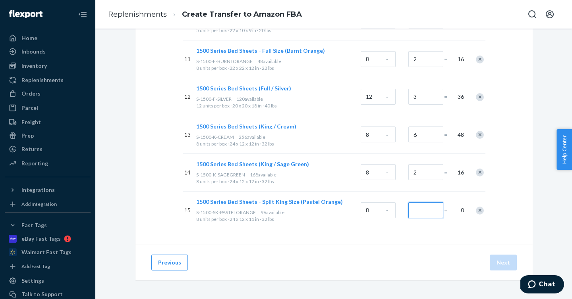
click at [421, 210] on input "Number of boxes" at bounding box center [425, 211] width 35 height 16
type input "4"
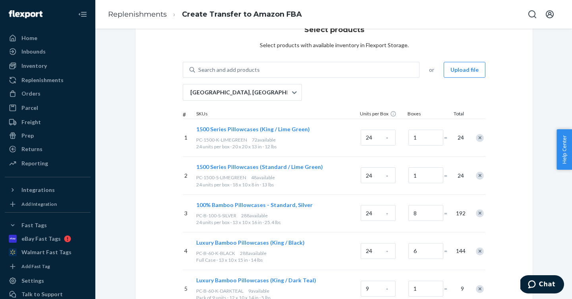
scroll to position [0, 0]
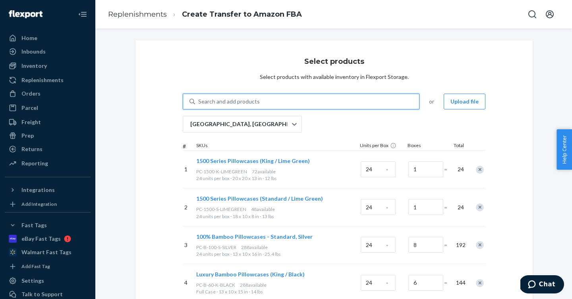
click at [254, 100] on div "Search and add products" at bounding box center [229, 102] width 62 height 8
click at [199, 100] on input "0 results available. Use Up and Down to choose options, press Enter to select t…" at bounding box center [198, 102] width 1 height 8
paste input "S-1500-T-GREY"
type input "S-1500-T-GREY"
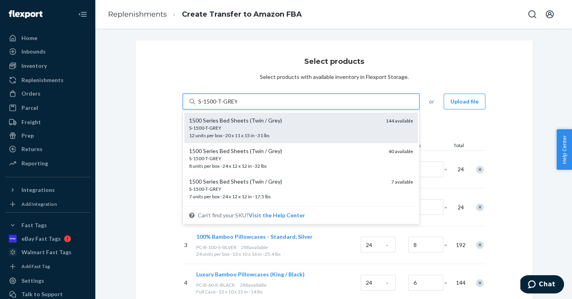
click at [247, 129] on div "S-1500-T-GREY" at bounding box center [284, 128] width 190 height 7
click at [237, 106] on input "S-1500-T-GREY" at bounding box center [217, 102] width 39 height 8
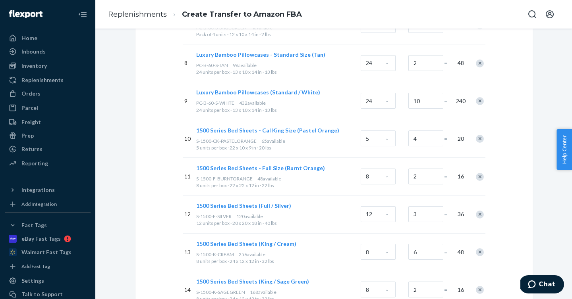
scroll to position [527, 0]
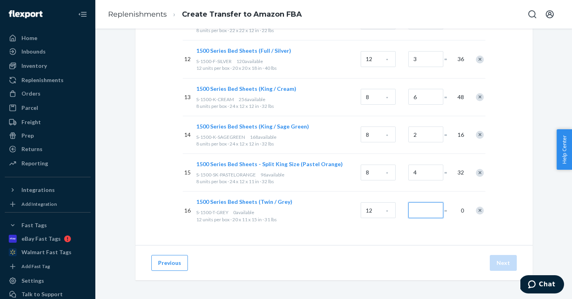
click at [419, 217] on input "Number of boxes" at bounding box center [425, 211] width 35 height 16
type input "1"
click at [399, 247] on div "Previous Next" at bounding box center [333, 262] width 397 height 35
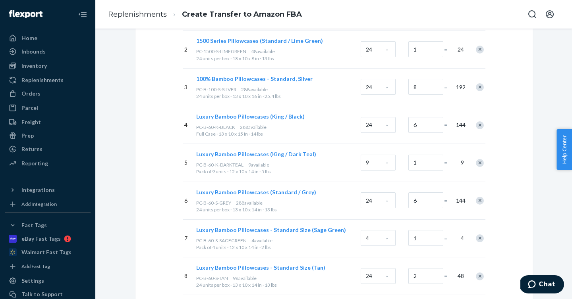
scroll to position [0, 0]
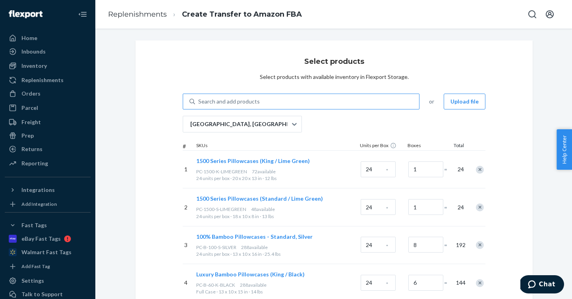
click at [275, 100] on div "Search and add products" at bounding box center [307, 102] width 224 height 14
click at [199, 100] on input "Search and add products" at bounding box center [198, 102] width 1 height 8
paste input "S-1500-T-PASTELORANGE"
type input "S-1500-T-PASTELORANGE"
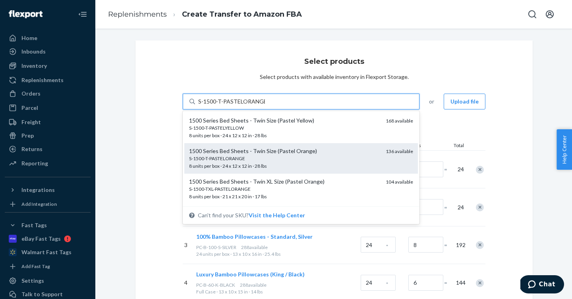
click at [276, 162] on div "S-1500-T-PASTELORANGE 8 units per box · 24 x 12 x 12 in · 28 lbs" at bounding box center [284, 162] width 190 height 15
click at [265, 106] on input "S-1500-T-PASTELORANGE" at bounding box center [231, 102] width 67 height 8
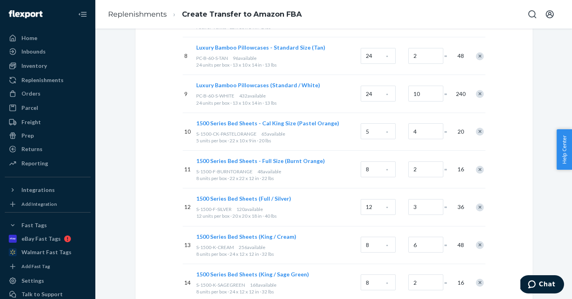
scroll to position [565, 0]
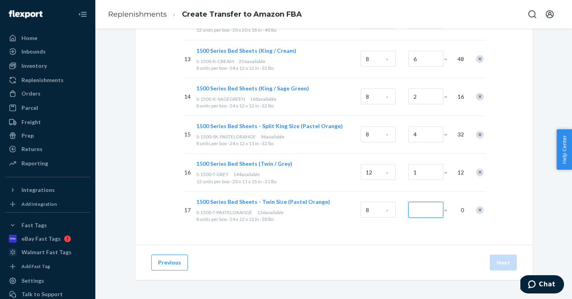
click at [420, 214] on input "Number of boxes" at bounding box center [425, 210] width 35 height 16
type input "4"
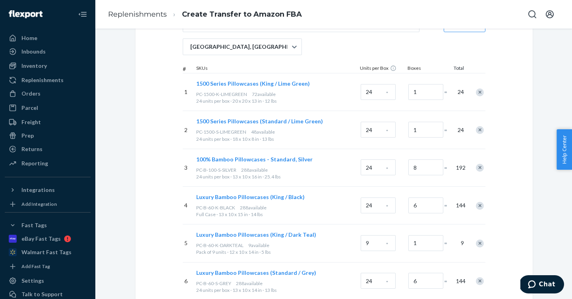
scroll to position [0, 0]
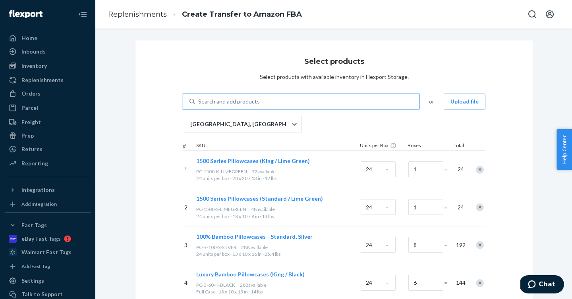
click at [258, 102] on div "Search and add products" at bounding box center [307, 102] width 224 height 14
click at [199, 102] on input "0 results available. Use Up and Down to choose options, press Enter to select t…" at bounding box center [198, 102] width 1 height 8
paste input "S-1500-T-TURQUOISE"
type input "S-1500-T-TURQUOISE"
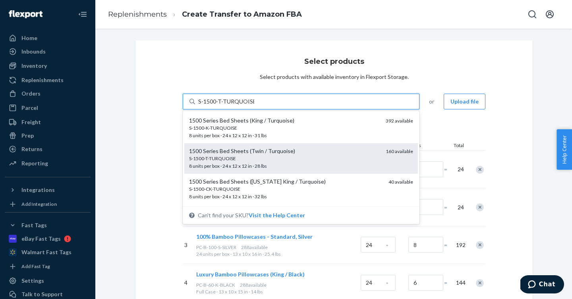
click at [271, 164] on div "S-1500-T-TURQUOISE 8 units per box · 24 x 12 x 12 in · 28 lbs" at bounding box center [284, 162] width 190 height 15
click at [254, 106] on input "S-1500-T-TURQUOISE" at bounding box center [226, 102] width 56 height 8
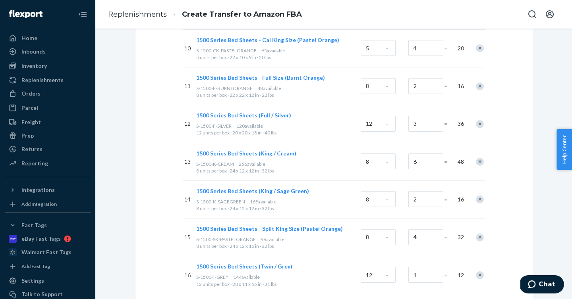
scroll to position [602, 0]
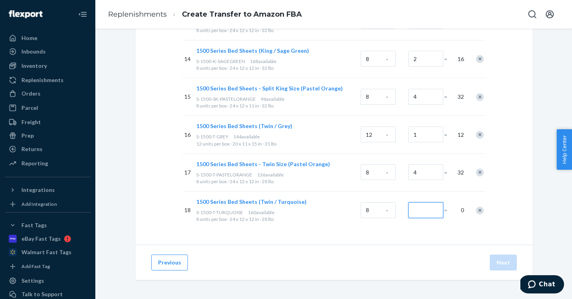
click at [423, 209] on input "Number of boxes" at bounding box center [425, 211] width 35 height 16
type input "4"
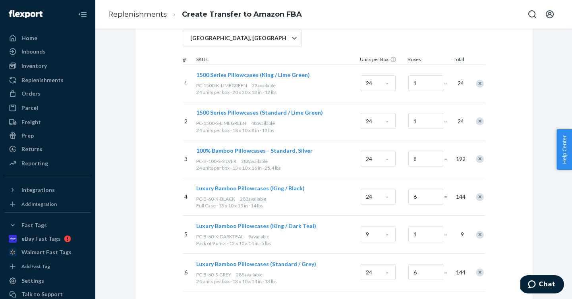
scroll to position [41, 0]
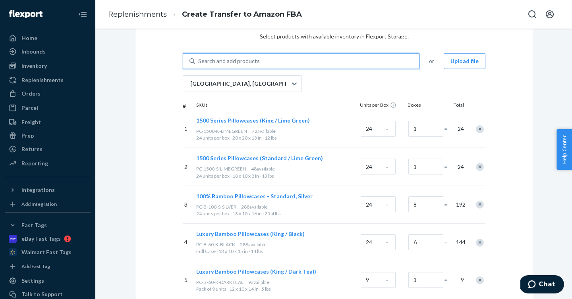
click at [269, 63] on div "Search and add products" at bounding box center [307, 61] width 224 height 14
click at [199, 63] on input "0 results available. Use Up and Down to choose options, press Enter to select t…" at bounding box center [198, 61] width 1 height 8
paste input "S-B-100-SK-TAN"
type input "S-B-100-SK-TAN"
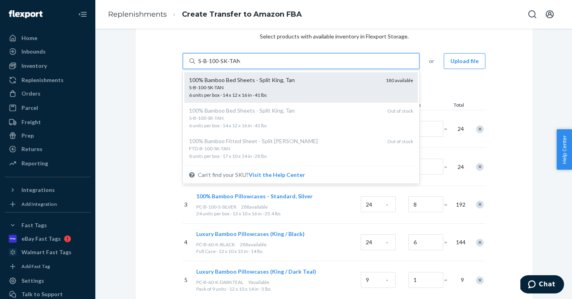
click at [251, 92] on div "S-B-100-SK-TAN 6 units per box · 14 x 12 x 16 in · 41 lbs" at bounding box center [284, 91] width 190 height 15
click at [240, 65] on input "S-B-100-SK-TAN" at bounding box center [219, 61] width 42 height 8
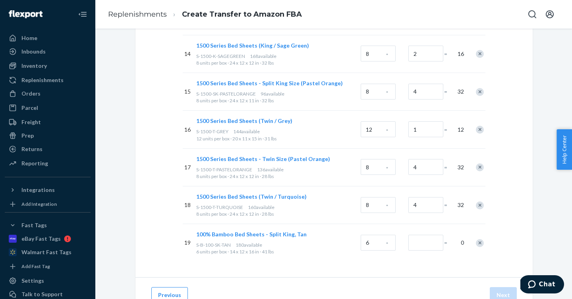
scroll to position [640, 0]
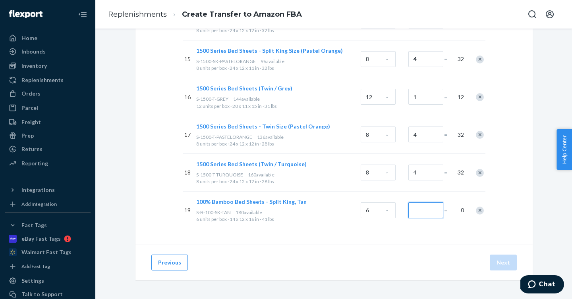
click at [418, 211] on input "Number of boxes" at bounding box center [425, 211] width 35 height 16
type input "7"
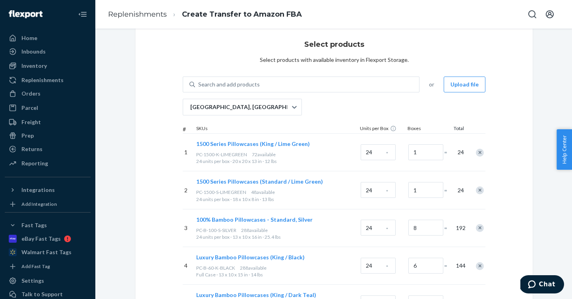
scroll to position [13, 0]
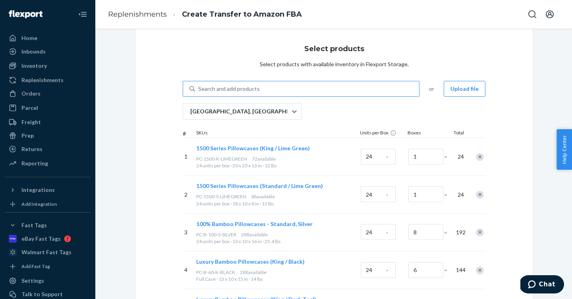
click at [299, 87] on div "Search and add products" at bounding box center [307, 89] width 224 height 14
click at [199, 87] on input "Search and add products" at bounding box center [198, 89] width 1 height 8
paste input "S-B-100-T-PURPLE"
type input "S-B-100-T-PURPLE"
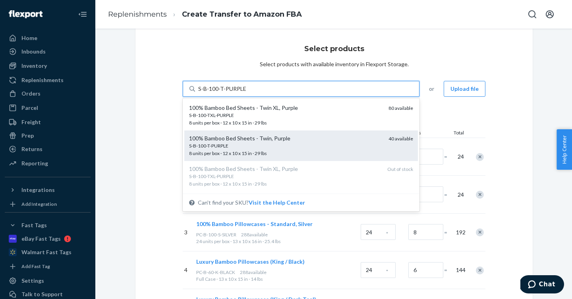
click at [258, 145] on div "S-B-100-T-PURPLE" at bounding box center [285, 146] width 193 height 7
click at [246, 93] on input "S-B-100-T-PURPLE" at bounding box center [222, 89] width 48 height 8
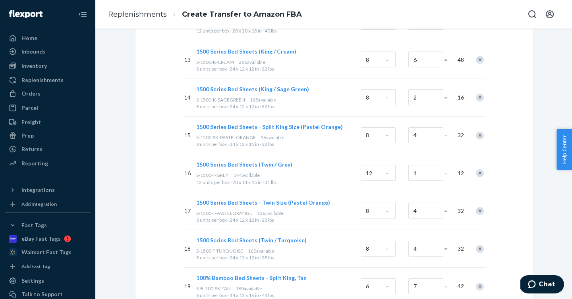
scroll to position [678, 0]
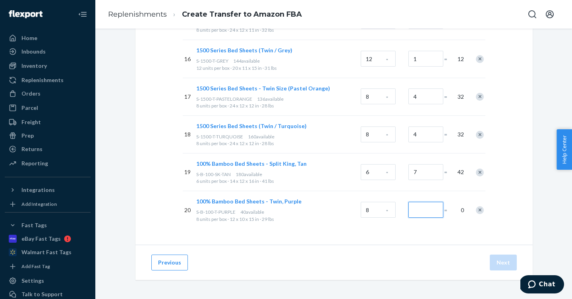
click at [424, 212] on input "Number of boxes" at bounding box center [425, 210] width 35 height 16
type input "1"
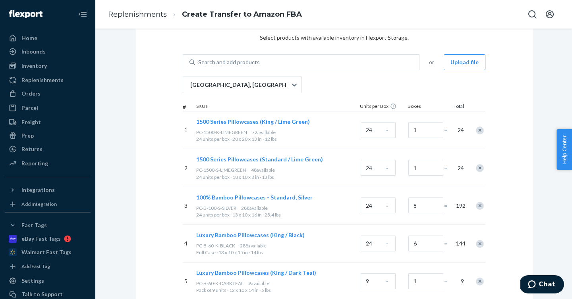
scroll to position [0, 0]
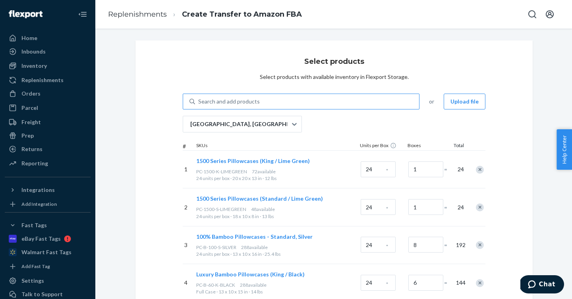
click at [268, 102] on div "Search and add products" at bounding box center [307, 102] width 224 height 14
click at [199, 102] on input "Search and add products" at bounding box center [198, 102] width 1 height 8
paste input "S-B-100-T-TURQUOISE"
type input "S-B-100-T-TURQUOISE"
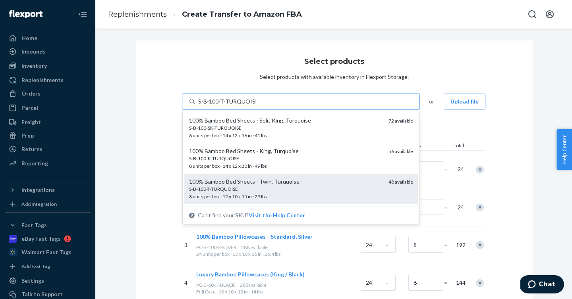
click at [264, 188] on div "S-B-100-T-TURQUOISE" at bounding box center [285, 189] width 193 height 7
click at [256, 106] on input "S-B-100-T-TURQUOISE" at bounding box center [227, 102] width 58 height 8
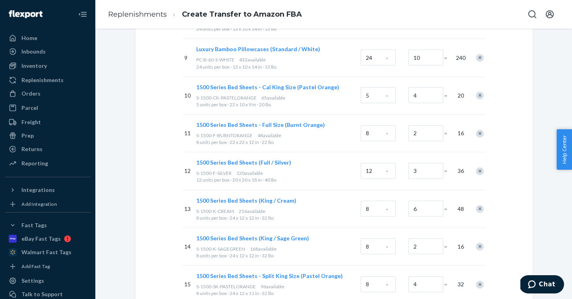
scroll to position [716, 0]
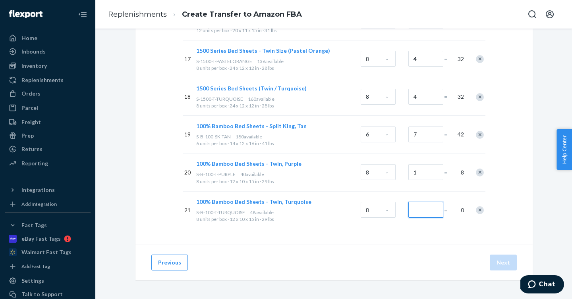
click at [417, 208] on input "Number of boxes" at bounding box center [425, 210] width 35 height 16
type input "6"
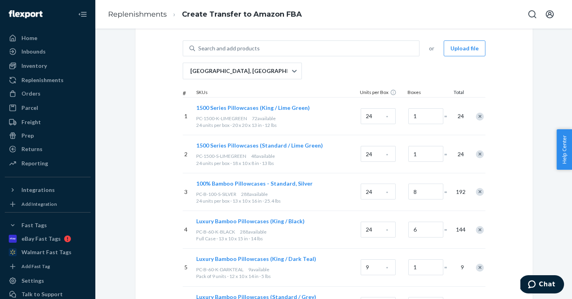
scroll to position [0, 0]
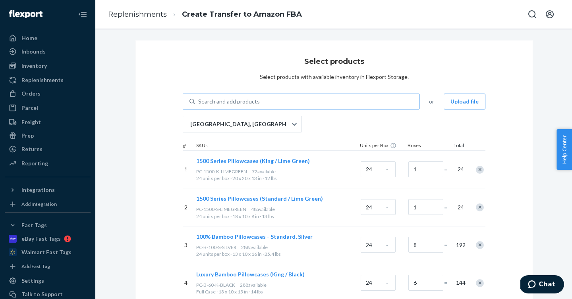
click at [251, 102] on div "Search and add products" at bounding box center [229, 102] width 62 height 8
click at [199, 102] on input "Search and add products" at bounding box center [198, 102] width 1 height 8
paste input "S-B-100-TXL-CREAM"
type input "S-B-100-TXL-CREAM"
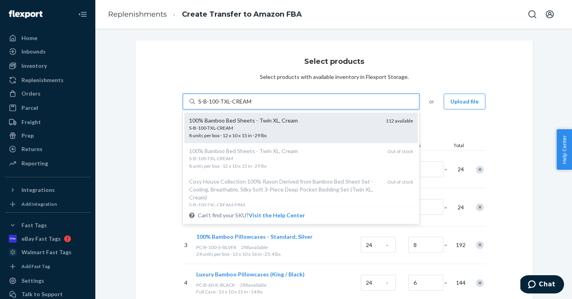
click at [244, 130] on div "S-B-100-TXL-CREAM" at bounding box center [284, 128] width 190 height 7
click at [244, 106] on input "S-B-100-TXL-CREAM" at bounding box center [224, 102] width 53 height 8
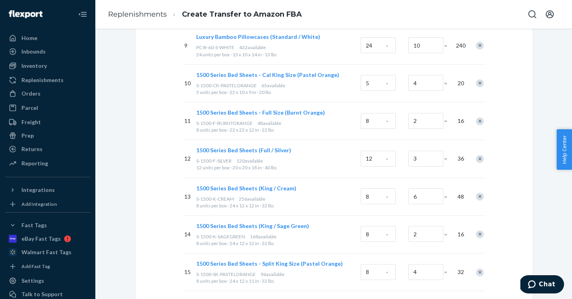
scroll to position [754, 0]
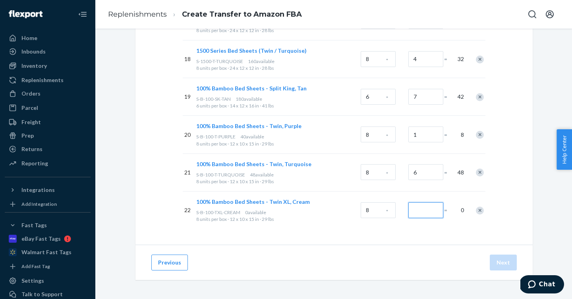
click at [428, 210] on input "Number of boxes" at bounding box center [425, 211] width 35 height 16
drag, startPoint x: 419, startPoint y: 211, endPoint x: 382, endPoint y: 206, distance: 37.3
click at [382, 206] on div "22 100% Bamboo Bed Sheets - Twin XL, Cream S-B-100-TXL-CREAM 112 available 8 un…" at bounding box center [334, 210] width 303 height 38
type input "3"
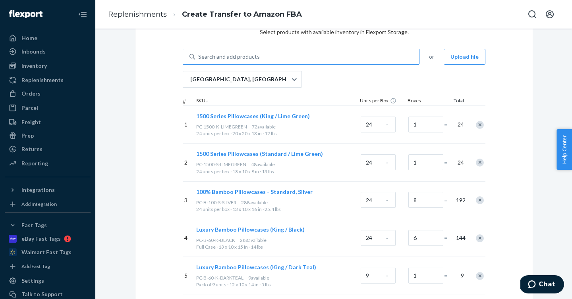
scroll to position [0, 0]
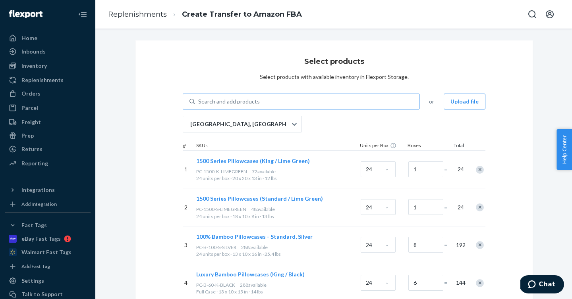
click at [285, 102] on div "Search and add products" at bounding box center [307, 102] width 224 height 14
click at [199, 102] on input "Search and add products" at bounding box center [198, 102] width 1 height 8
paste input "S-B-100-TXL-SILVER"
type input "S-B-100-TXL-SILVER"
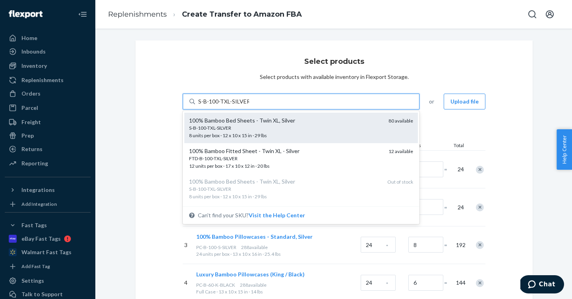
click at [272, 130] on div "S-B-100-TXL-SILVER" at bounding box center [285, 128] width 193 height 7
click at [249, 106] on input "S-B-100-TXL-SILVER" at bounding box center [223, 102] width 51 height 8
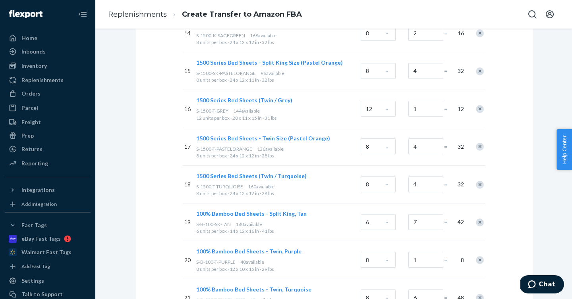
scroll to position [791, 0]
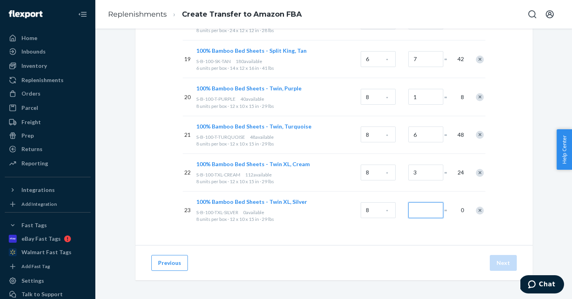
click at [417, 210] on input "Number of boxes" at bounding box center [425, 211] width 35 height 16
type input "6"
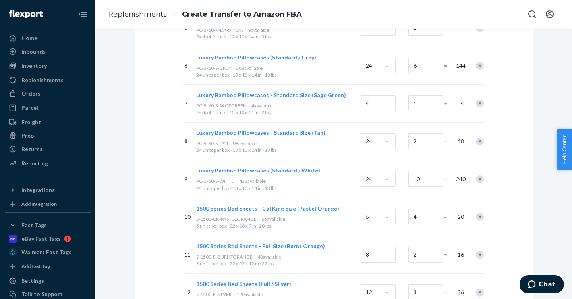
scroll to position [0, 0]
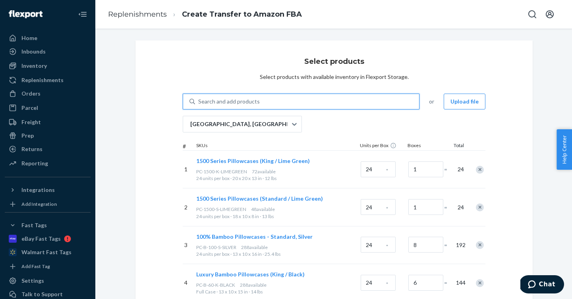
click at [331, 102] on div "Search and add products" at bounding box center [307, 102] width 224 height 14
click at [199, 102] on input "0 results available. Use Up and Down to choose options, press Enter to select t…" at bounding box center [198, 102] width 1 height 8
paste input "S-MF-Q-BLACK"
type input "S-MF-Q-BLACK"
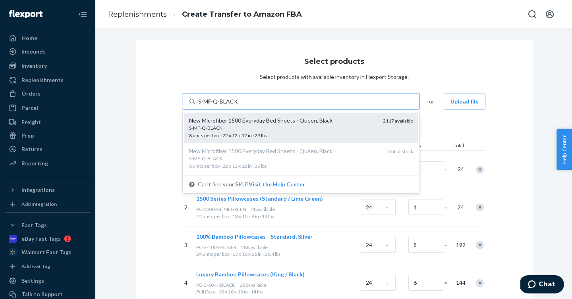
click at [322, 127] on div "S-MF-Q-BLACK" at bounding box center [282, 128] width 187 height 7
click at [238, 106] on input "S-MF-Q-BLACK" at bounding box center [218, 102] width 40 height 8
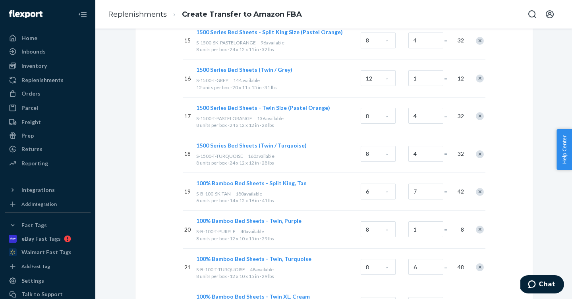
scroll to position [830, 0]
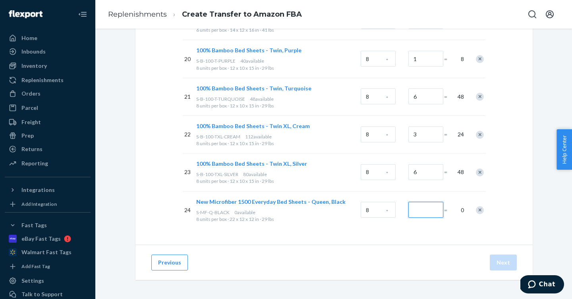
click at [424, 210] on input "Number of boxes" at bounding box center [425, 210] width 35 height 16
drag, startPoint x: 420, startPoint y: 208, endPoint x: 363, endPoint y: 201, distance: 58.1
click at [363, 201] on div "24 New Microfiber 1500 Everyday Bed Sheets - Queen, Black S-MF-Q-BLACK 2,117 av…" at bounding box center [334, 210] width 303 height 38
type input "6"
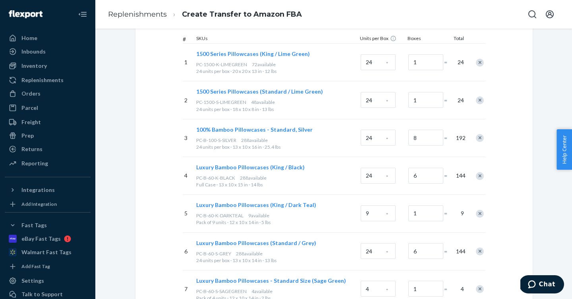
scroll to position [0, 0]
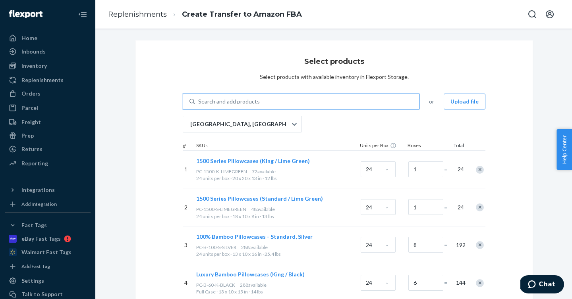
click at [276, 102] on div "Search and add products" at bounding box center [307, 102] width 224 height 14
click at [199, 102] on input "0 results available. Use Up and Down to choose options, press Enter to select t…" at bounding box center [198, 102] width 1 height 8
paste input "S-MF-Q-[GEOGRAPHIC_DATA]"
type input "S-MF-Q-[GEOGRAPHIC_DATA]"
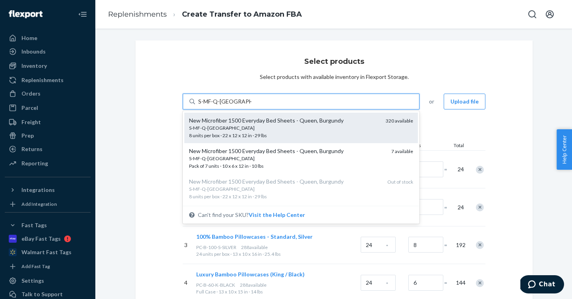
click at [302, 130] on div "S-MF-Q-[GEOGRAPHIC_DATA]" at bounding box center [284, 128] width 190 height 7
click at [251, 106] on input "S-MF-Q-[GEOGRAPHIC_DATA]" at bounding box center [224, 102] width 53 height 8
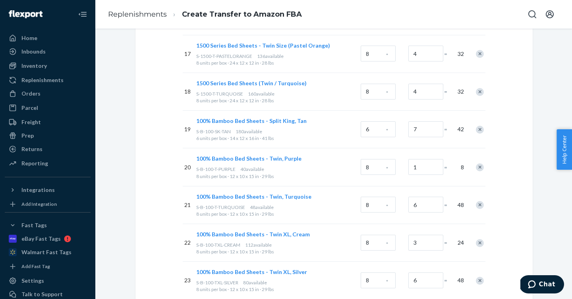
scroll to position [867, 0]
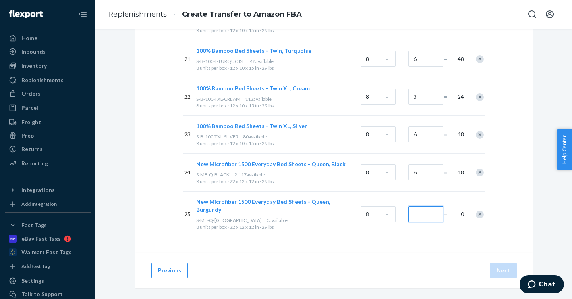
click at [419, 212] on input "Number of boxes" at bounding box center [425, 214] width 35 height 16
drag, startPoint x: 424, startPoint y: 213, endPoint x: 356, endPoint y: 211, distance: 67.9
click at [356, 211] on div "25 New Microfiber 1500 Everyday Bed Sheets - Queen, Burgundy S-MF-Q-BURGUNDY 0 …" at bounding box center [334, 214] width 303 height 46
drag, startPoint x: 420, startPoint y: 212, endPoint x: 384, endPoint y: 211, distance: 35.3
click at [384, 211] on div "25 New Microfiber 1500 Everyday Bed Sheets - Queen, Burgundy S-MF-Q-BURGUNDY 0 …" at bounding box center [334, 214] width 303 height 46
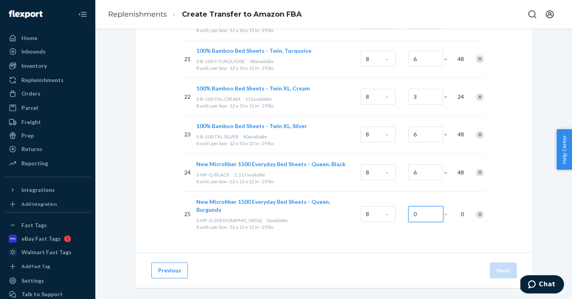
drag, startPoint x: 411, startPoint y: 208, endPoint x: 420, endPoint y: 208, distance: 8.7
click at [420, 208] on input "0" at bounding box center [425, 214] width 35 height 16
type input "0"
click at [482, 211] on div "Remove Item" at bounding box center [480, 215] width 8 height 8
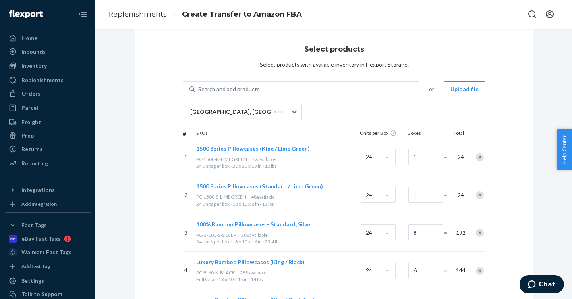
scroll to position [0, 0]
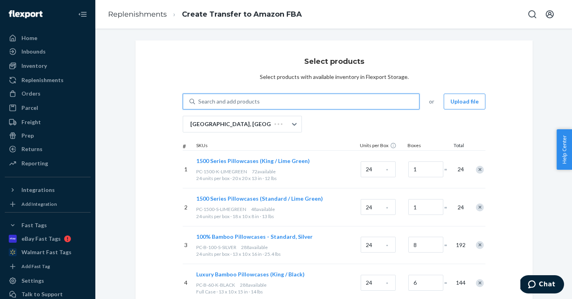
click at [264, 102] on div "Search and add products" at bounding box center [307, 102] width 224 height 14
click at [199, 102] on input "0 results available. Use Up and Down to choose options, press Enter to select t…" at bounding box center [198, 102] width 1 height 8
paste input "S-MF-Q-[GEOGRAPHIC_DATA]"
type input "S-MF-Q-[GEOGRAPHIC_DATA]"
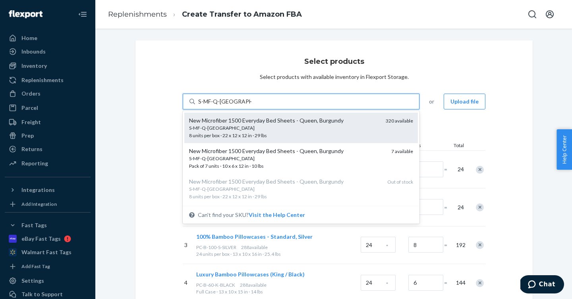
click at [259, 130] on div "S-MF-Q-[GEOGRAPHIC_DATA]" at bounding box center [284, 128] width 190 height 7
click at [251, 106] on input "S-MF-Q-[GEOGRAPHIC_DATA]" at bounding box center [224, 102] width 53 height 8
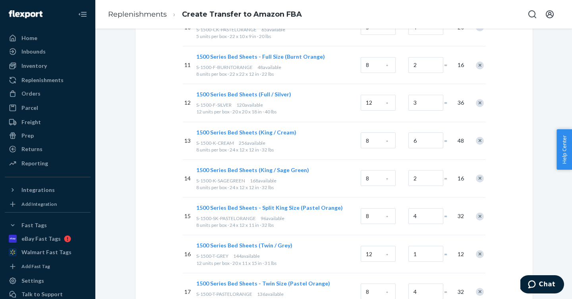
scroll to position [867, 0]
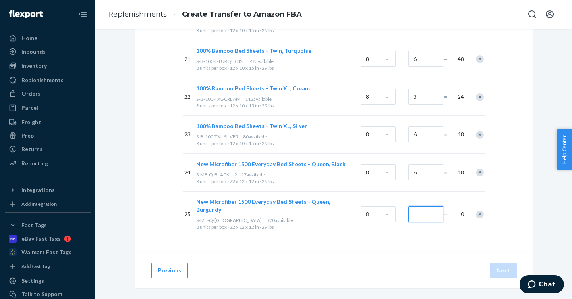
click at [419, 208] on input "Number of boxes" at bounding box center [425, 214] width 35 height 16
type input "4"
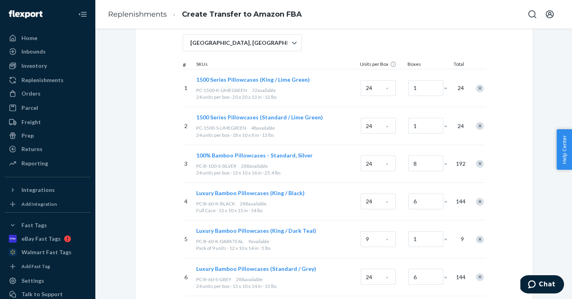
scroll to position [0, 0]
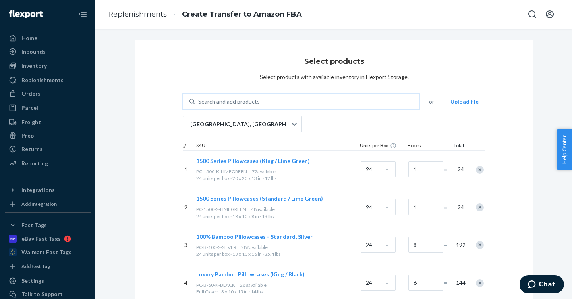
click at [249, 102] on div "Search and add products" at bounding box center [229, 102] width 62 height 8
click at [199, 102] on input "0 results available. Use Up and Down to choose options, press Enter to select t…" at bounding box center [198, 102] width 1 height 8
paste input "S-MF-Q-CREAM"
type input "S-MF-Q-CREAM"
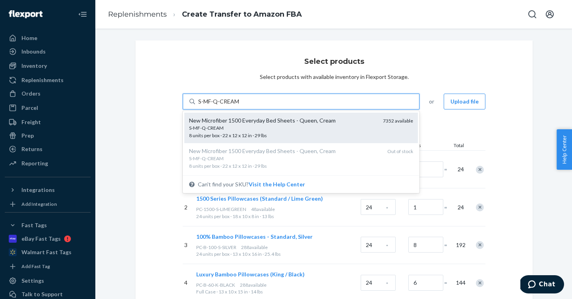
click at [253, 126] on div "S-MF-Q-CREAM" at bounding box center [282, 128] width 187 height 7
click at [240, 106] on input "S-MF-Q-CREAM" at bounding box center [219, 102] width 42 height 8
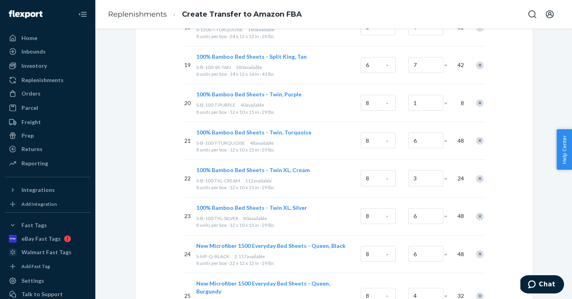
scroll to position [905, 0]
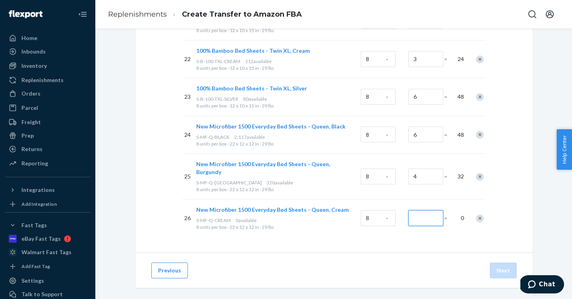
click at [421, 210] on input "Number of boxes" at bounding box center [425, 218] width 35 height 16
type input "15"
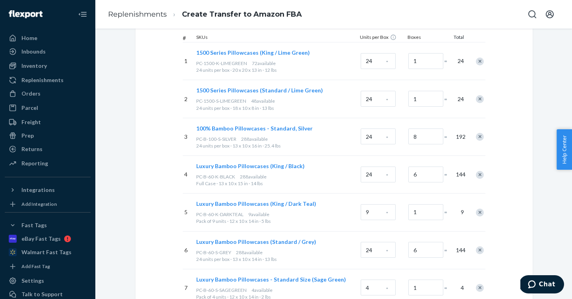
scroll to position [0, 0]
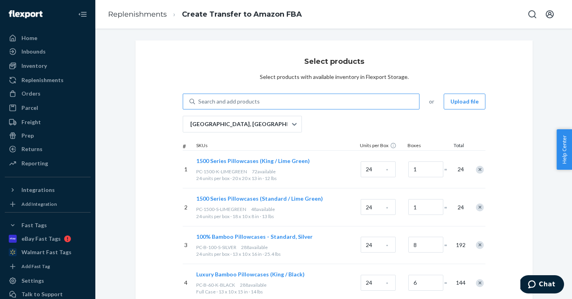
click at [248, 98] on div "Search and add products" at bounding box center [229, 102] width 62 height 8
click at [199, 98] on input "Search and add products" at bounding box center [198, 102] width 1 height 8
paste input "S-MF-Q-DARKTEAL"
type input "S-MF-Q-DARKTEAL"
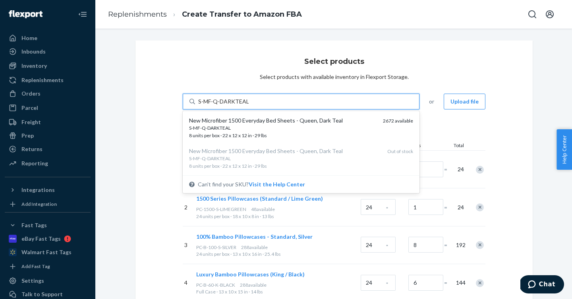
click at [266, 121] on div "New Microfiber 1500 Everyday Bed Sheets - Queen, Dark Teal" at bounding box center [282, 121] width 187 height 8
click at [249, 106] on input "S-MF-Q-DARKTEAL" at bounding box center [223, 102] width 50 height 8
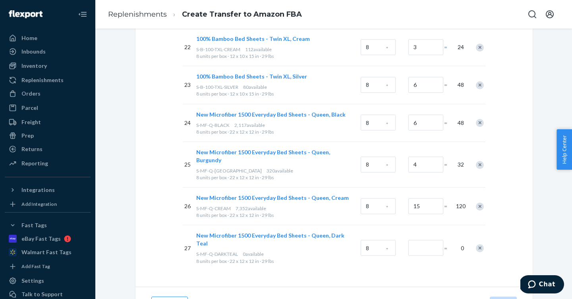
scroll to position [943, 0]
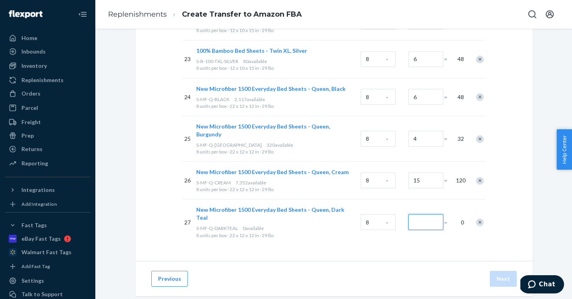
click at [419, 214] on input "Number of boxes" at bounding box center [425, 222] width 35 height 16
drag, startPoint x: 422, startPoint y: 212, endPoint x: 390, endPoint y: 208, distance: 32.3
click at [390, 208] on div "27 New Microfiber 1500 Everyday Bed Sheets - Queen, Dark Teal S-MF-Q-DARKTEAL 2…" at bounding box center [334, 222] width 303 height 46
type input "2"
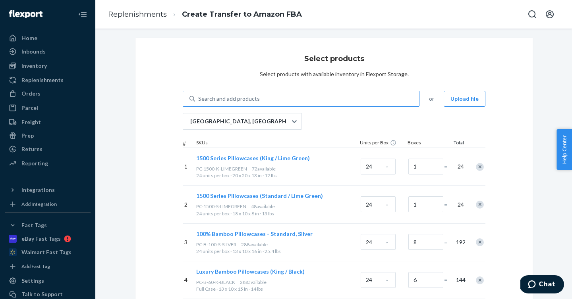
scroll to position [0, 0]
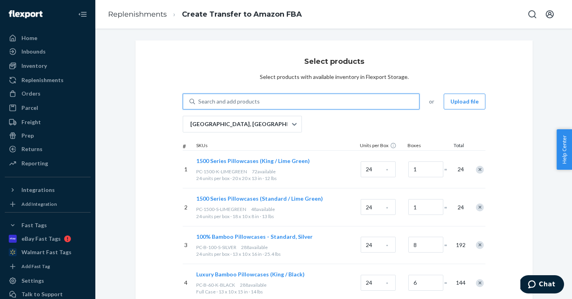
click at [254, 104] on div "Search and add products" at bounding box center [229, 102] width 62 height 8
click at [199, 104] on input "0 results available. Use Up and Down to choose options, press Enter to select t…" at bounding box center [198, 102] width 1 height 8
paste input "S-MF-Q-GREY"
type input "S-MF-Q-GREY"
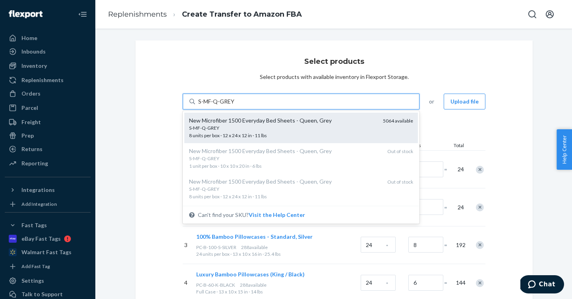
click at [262, 128] on div "S-MF-Q-GREY" at bounding box center [282, 128] width 187 height 7
click at [235, 106] on input "S-MF-Q-GREY" at bounding box center [216, 102] width 37 height 8
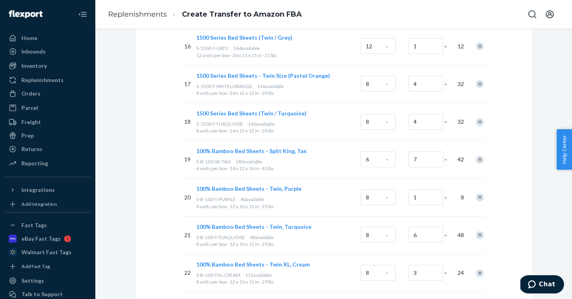
scroll to position [981, 0]
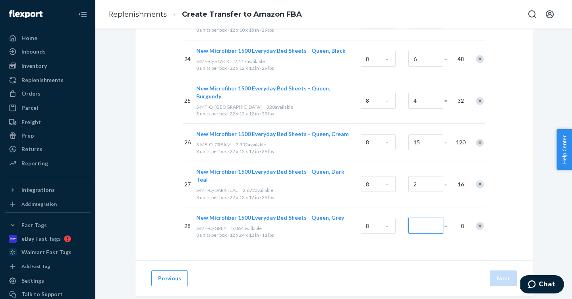
click at [422, 218] on input "Number of boxes" at bounding box center [425, 226] width 35 height 16
type input "50"
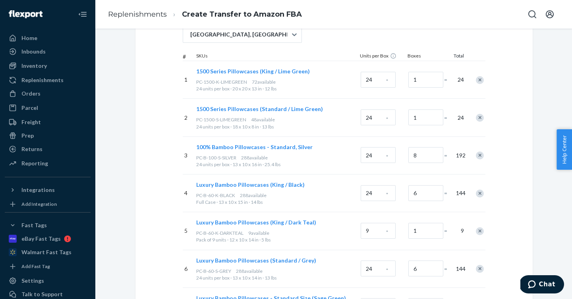
scroll to position [0, 0]
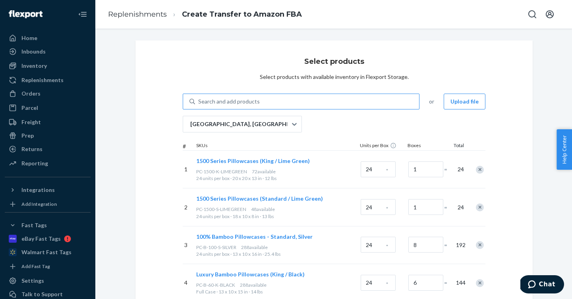
click at [298, 104] on div "Search and add products" at bounding box center [307, 102] width 224 height 14
click at [199, 104] on input "Search and add products" at bounding box center [198, 102] width 1 height 8
paste input "S-MF-Q-PURPLE"
type input "S-MF-Q-PURPLE"
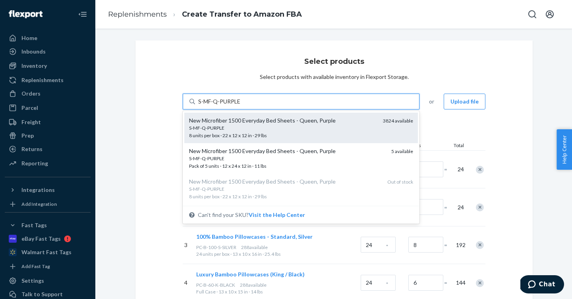
click at [302, 126] on div "S-MF-Q-PURPLE" at bounding box center [282, 128] width 187 height 7
click at [241, 106] on input "S-MF-Q-PURPLE" at bounding box center [219, 102] width 43 height 8
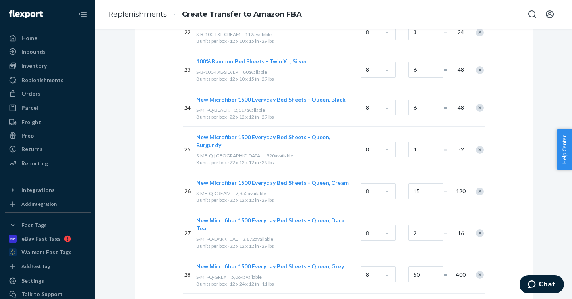
scroll to position [1019, 0]
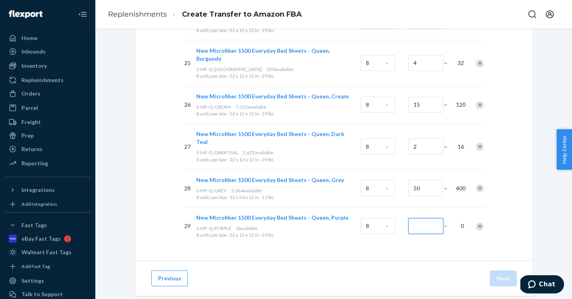
click at [424, 218] on input "Number of boxes" at bounding box center [425, 226] width 35 height 16
drag, startPoint x: 430, startPoint y: 210, endPoint x: 383, endPoint y: 207, distance: 47.7
click at [383, 207] on div "29 New Microfiber 1500 Everyday Bed Sheets - Queen, Purple S-MF-Q-PURPLE 3,824 …" at bounding box center [334, 226] width 303 height 38
type input "4"
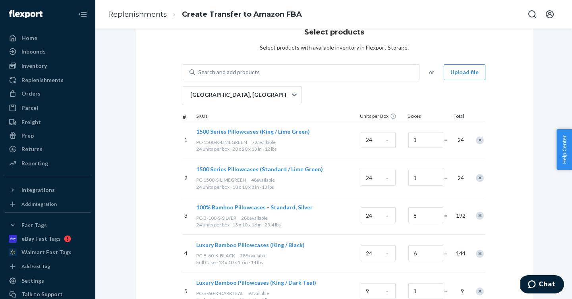
scroll to position [0, 0]
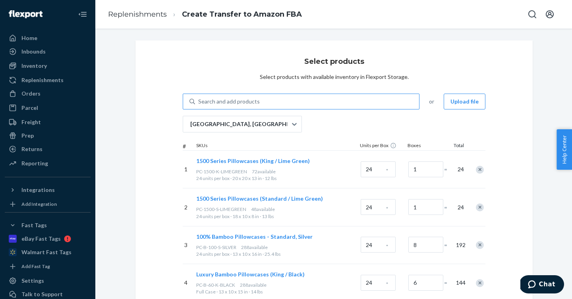
click at [290, 102] on div "Search and add products" at bounding box center [307, 102] width 224 height 14
click at [199, 102] on input "Search and add products" at bounding box center [198, 102] width 1 height 8
paste input "S-MF-Q-ROYALBLUE"
type input "S-MF-Q-ROYALBLUE"
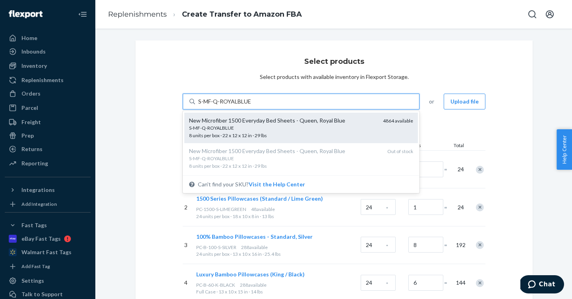
click at [287, 125] on div "S-MF-Q-ROYALBLUE" at bounding box center [282, 128] width 187 height 7
click at [251, 106] on input "S-MF-Q-ROYALBLUE" at bounding box center [224, 102] width 53 height 8
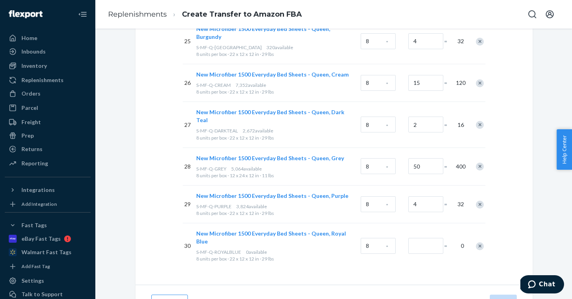
scroll to position [1049, 0]
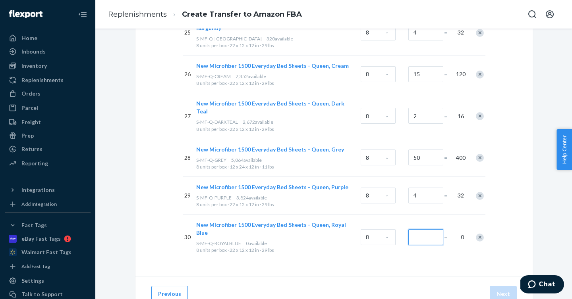
click at [418, 230] on input "Number of boxes" at bounding box center [425, 238] width 35 height 16
type input "15"
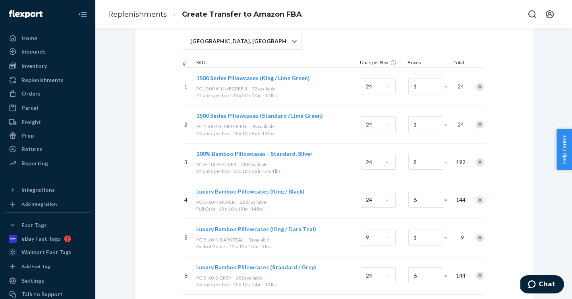
scroll to position [0, 0]
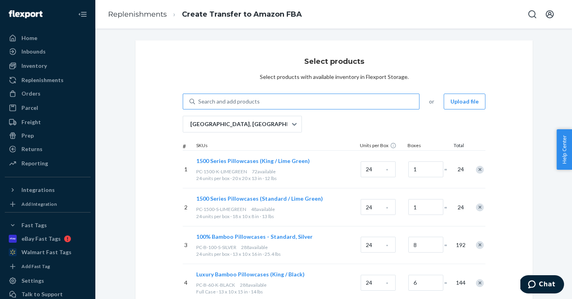
click at [279, 106] on div "Search and add products" at bounding box center [307, 102] width 224 height 14
click at [199, 106] on input "Search and add products" at bounding box center [198, 102] width 1 height 8
paste input "S-MF-Q-SAGEGREEN"
type input "S-MF-Q-SAGEGREEN"
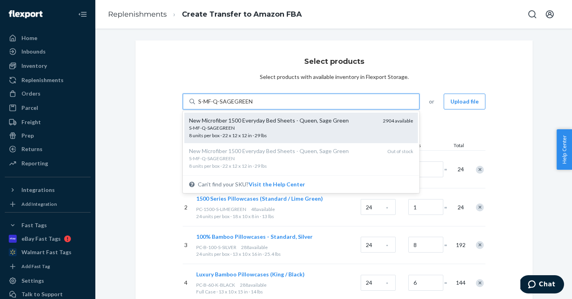
click at [277, 125] on div "S-MF-Q-SAGEGREEN" at bounding box center [282, 128] width 187 height 7
click at [253, 106] on input "S-MF-Q-SAGEGREEN" at bounding box center [225, 102] width 54 height 8
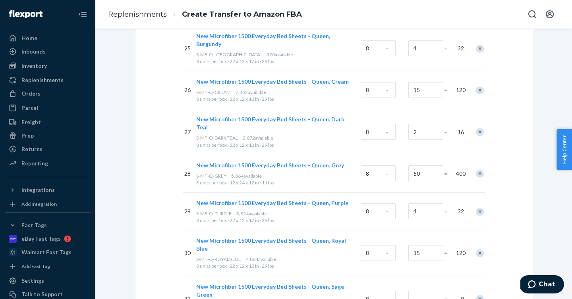
scroll to position [1094, 0]
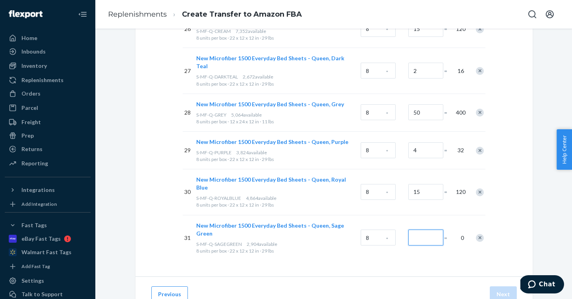
click at [421, 230] on input "Number of boxes" at bounding box center [425, 238] width 35 height 16
type input "10"
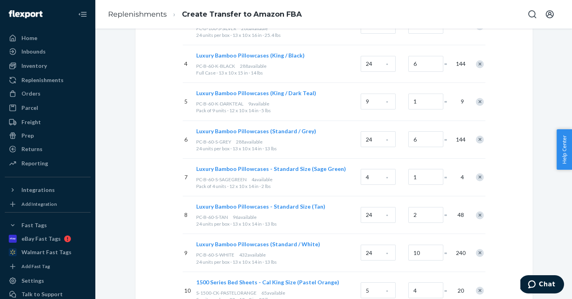
scroll to position [0, 0]
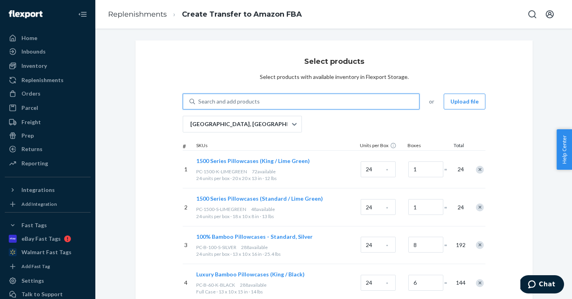
click at [233, 100] on div "Search and add products" at bounding box center [229, 102] width 62 height 8
click at [199, 100] on input "0 results available. Use Up and Down to choose options, press Enter to select t…" at bounding box center [198, 102] width 1 height 8
paste input "S-MF-Q-SILVER"
type input "S-MF-Q-SILVER"
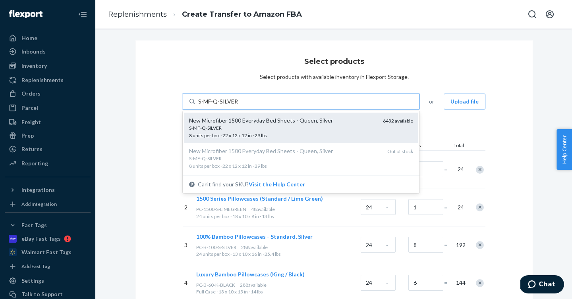
click at [238, 133] on span "S-MF-Q-SILVER 8 units per box · 22 x 12 x 12 in · 29 lbs" at bounding box center [282, 132] width 187 height 14
click at [238, 106] on input "S-MF-Q-SILVER" at bounding box center [218, 102] width 40 height 8
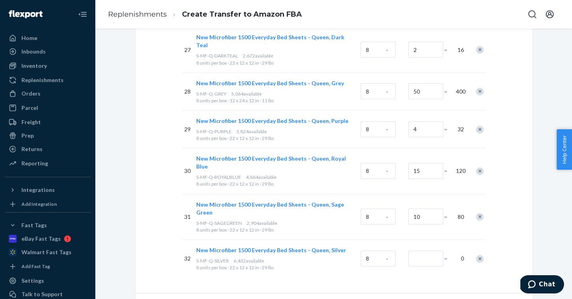
scroll to position [1148, 0]
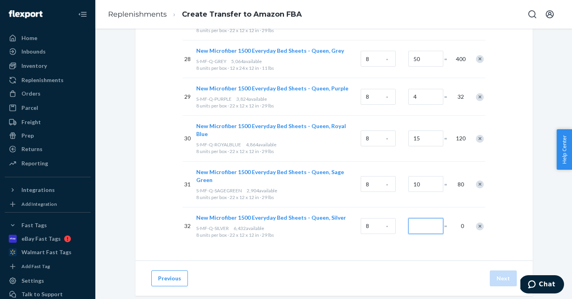
click at [415, 218] on input "Number of boxes" at bounding box center [425, 226] width 35 height 16
type input "3"
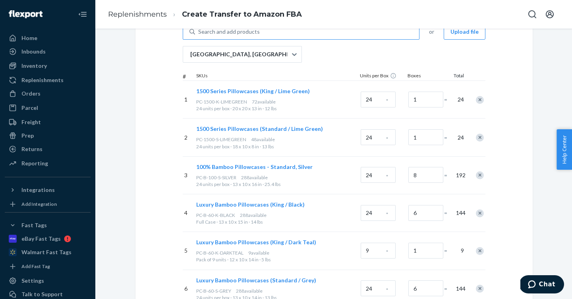
scroll to position [0, 0]
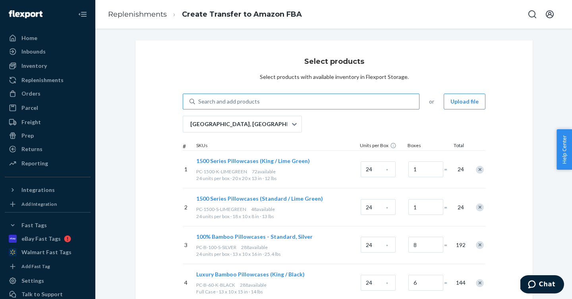
click at [255, 102] on div "Search and add products" at bounding box center [229, 102] width 62 height 8
click at [199, 102] on input "Search and add products" at bounding box center [198, 102] width 1 height 8
paste input "S-MF-Q-TAN"
type input "S-MF-Q-TAN"
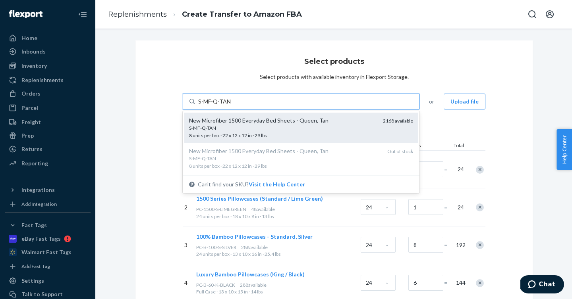
click at [270, 134] on div "S-MF-Q-TAN 8 units per box · 22 x 12 x 12 in · 29 lbs" at bounding box center [282, 132] width 187 height 15
click at [231, 106] on input "S-MF-Q-TAN" at bounding box center [214, 102] width 33 height 8
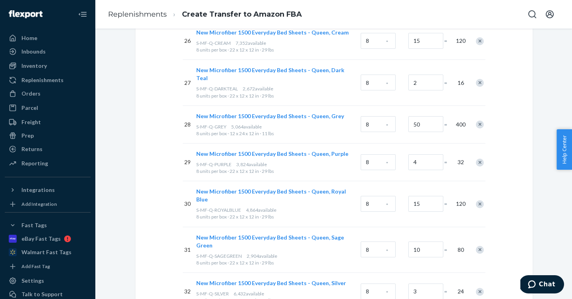
scroll to position [1182, 0]
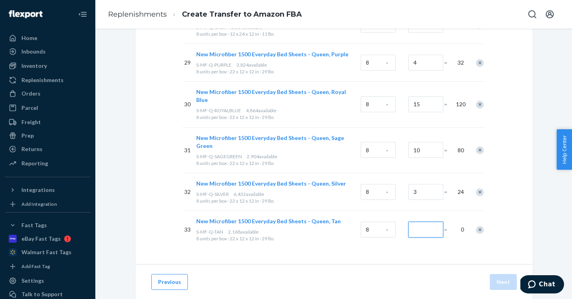
click at [428, 222] on input "Number of boxes" at bounding box center [425, 230] width 35 height 16
drag, startPoint x: 430, startPoint y: 211, endPoint x: 384, endPoint y: 207, distance: 45.4
click at [384, 211] on div "33 New Microfiber 1500 Everyday Bed Sheets - Queen, Tan S-MF-Q-TAN 2,168 availa…" at bounding box center [334, 230] width 303 height 38
type input "7"
click at [384, 264] on div "Previous Next" at bounding box center [333, 281] width 397 height 35
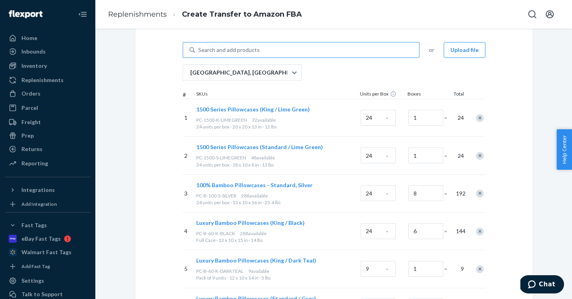
scroll to position [0, 0]
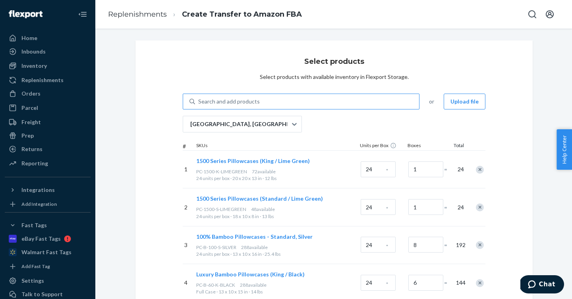
click at [293, 99] on div "Search and add products" at bounding box center [307, 102] width 224 height 14
click at [199, 99] on input "Search and add products" at bounding box center [198, 102] width 1 height 8
paste input "S-MF-Q-WHITE"
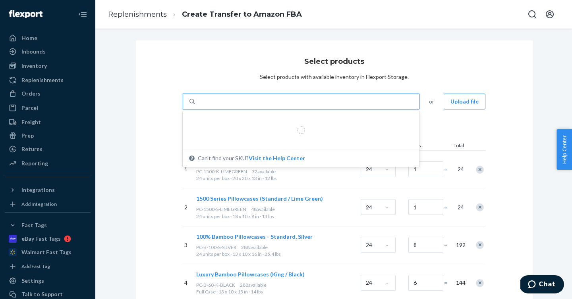
type input "S-MF-Q-WHITE"
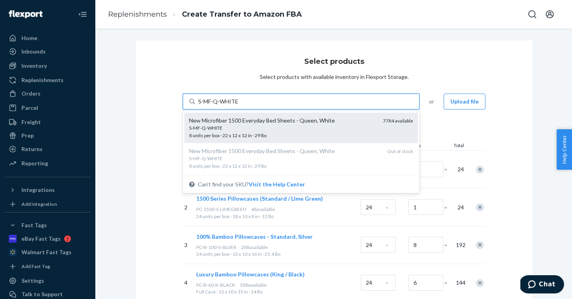
click at [280, 125] on div "S-MF-Q-WHITE" at bounding box center [282, 128] width 187 height 7
click at [238, 106] on input "S-MF-Q-WHITE" at bounding box center [218, 102] width 40 height 8
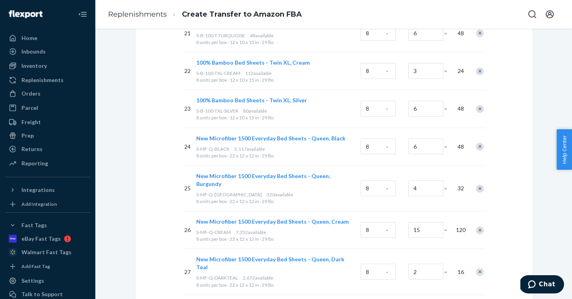
scroll to position [1223, 0]
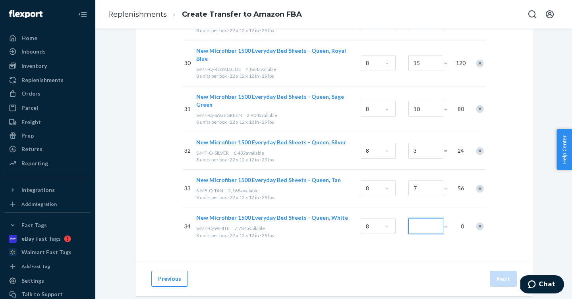
click at [415, 218] on input "Number of boxes" at bounding box center [425, 226] width 35 height 16
drag, startPoint x: 424, startPoint y: 210, endPoint x: 381, endPoint y: 205, distance: 43.9
click at [381, 207] on div "34 New Microfiber 1500 Everyday Bed Sheets - Queen, White S-MF-Q-WHITE 7,784 av…" at bounding box center [334, 226] width 303 height 38
type input "25"
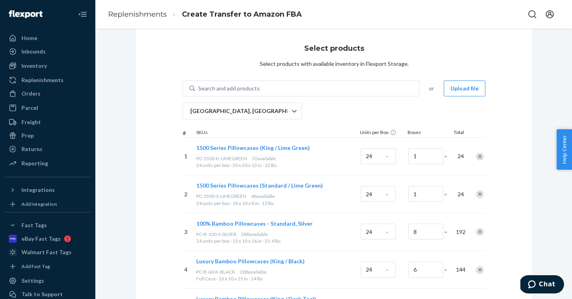
scroll to position [0, 0]
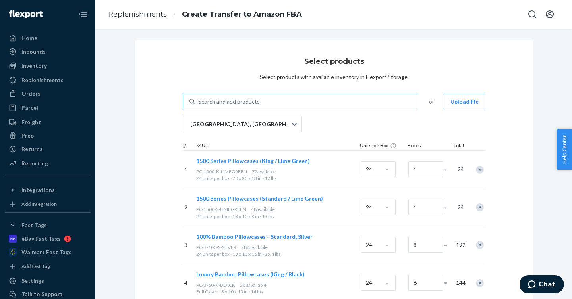
click at [246, 99] on div "Search and add products" at bounding box center [229, 102] width 62 height 8
click at [199, 99] on input "Search and add products" at bounding box center [198, 102] width 1 height 8
paste input "S-P-Q-GREY-CABANA"
type input "S-P-Q-GREY-CABANA"
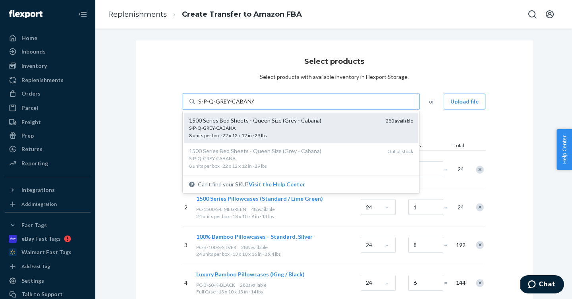
click at [248, 137] on span "S-P-Q-GREY-CABANA 8 units per box · 22 x 12 x 12 in · 29 lbs" at bounding box center [284, 132] width 190 height 14
click at [248, 106] on input "S-P-Q-GREY-CABANA" at bounding box center [226, 102] width 56 height 8
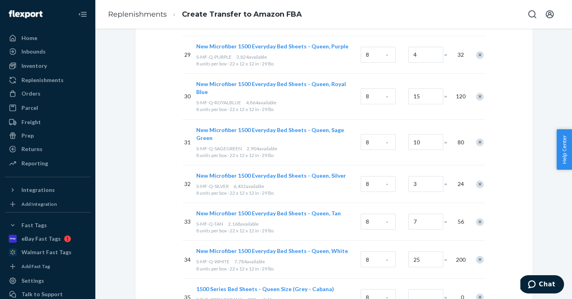
scroll to position [1262, 0]
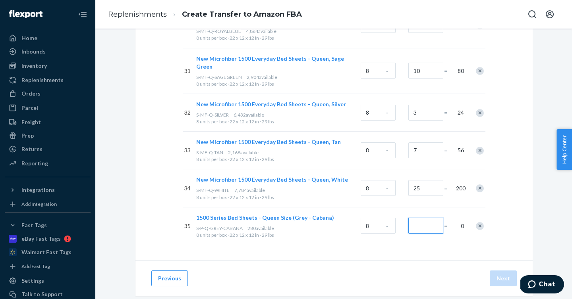
click at [418, 218] on input "Number of boxes" at bounding box center [425, 226] width 35 height 16
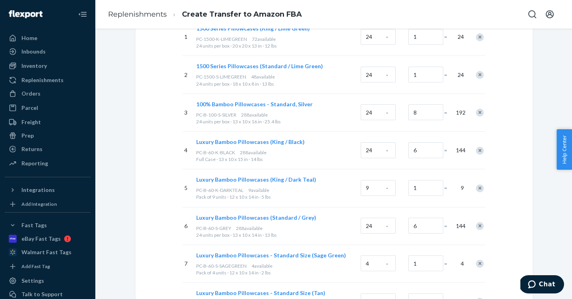
scroll to position [0, 0]
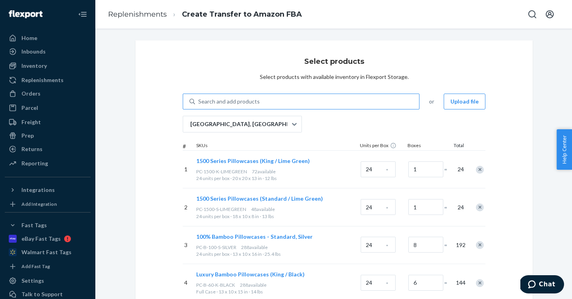
paste input "0"
type input "0"
click at [267, 100] on div "Search and add products" at bounding box center [307, 102] width 224 height 14
click at [199, 100] on input "Search and add products" at bounding box center [198, 102] width 1 height 8
paste input "ZPP-[PERSON_NAME]-QUEEN"
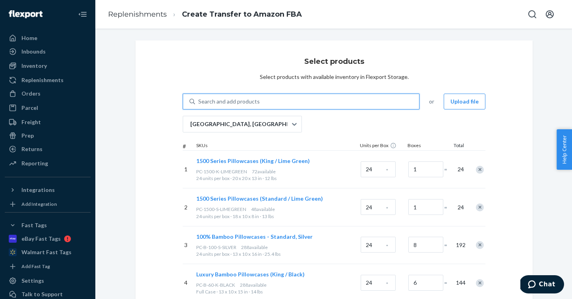
type input "ZPP-[PERSON_NAME]-QUEEN"
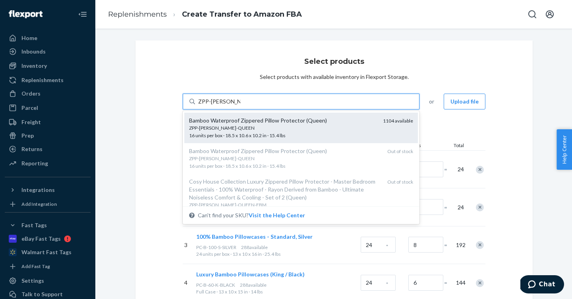
click at [258, 126] on div "ZPP-[PERSON_NAME]-QUEEN" at bounding box center [282, 128] width 187 height 7
click at [240, 106] on input "ZPP-[PERSON_NAME]-QUEEN" at bounding box center [219, 102] width 42 height 8
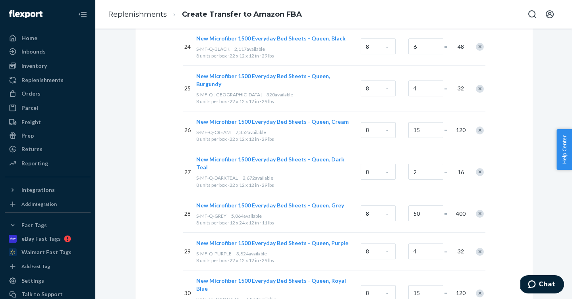
scroll to position [1299, 0]
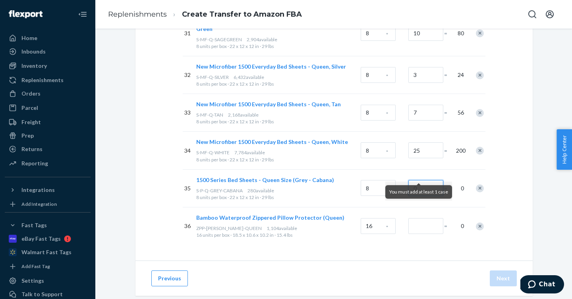
drag, startPoint x: 426, startPoint y: 174, endPoint x: 367, endPoint y: 172, distance: 60.0
click at [368, 172] on div "35 1500 Series Bed Sheets - Queen Size (Grey - Cabana) S-P-Q-GREY-CABANA 280 av…" at bounding box center [334, 189] width 303 height 38
click at [418, 180] on input "0" at bounding box center [425, 188] width 35 height 16
type input "4"
click at [423, 218] on input "Number of boxes" at bounding box center [425, 226] width 35 height 16
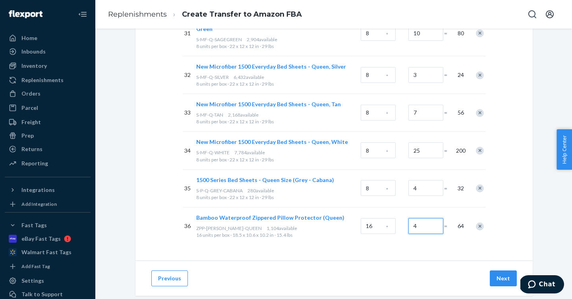
drag, startPoint x: 424, startPoint y: 210, endPoint x: 363, endPoint y: 204, distance: 61.4
click at [363, 207] on div "36 Bamboo Waterproof Zippered Pillow Protector (Queen) ZPP-[PERSON_NAME]-QUEEN …" at bounding box center [334, 226] width 303 height 38
drag, startPoint x: 422, startPoint y: 207, endPoint x: 372, endPoint y: 199, distance: 50.3
click at [376, 207] on div "36 Bamboo Waterproof Zippered Pillow Protector (Queen) ZPP-[PERSON_NAME]-QUEEN …" at bounding box center [334, 226] width 303 height 38
drag, startPoint x: 417, startPoint y: 211, endPoint x: 345, endPoint y: 195, distance: 74.1
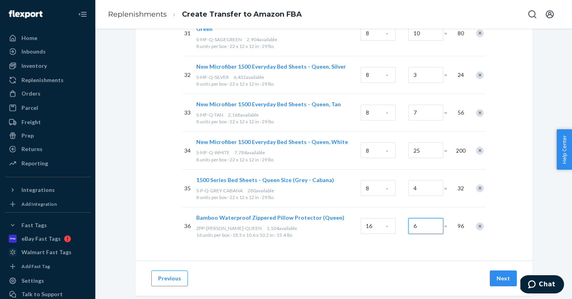
click at [345, 207] on div "36 Bamboo Waterproof Zippered Pillow Protector (Queen) ZPP-[PERSON_NAME]-QUEEN …" at bounding box center [334, 226] width 303 height 38
type input "7"
click at [505, 271] on button "Next" at bounding box center [503, 279] width 27 height 16
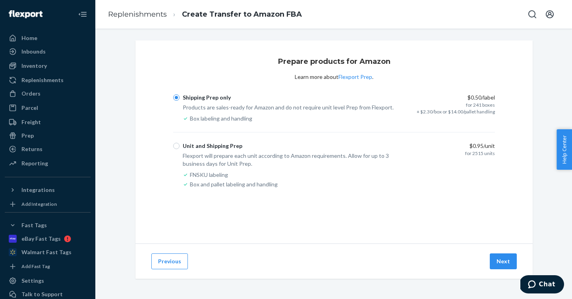
scroll to position [0, 0]
click at [178, 260] on button "Previous" at bounding box center [169, 262] width 37 height 16
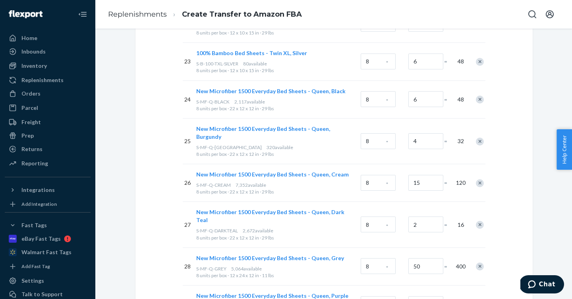
scroll to position [1299, 0]
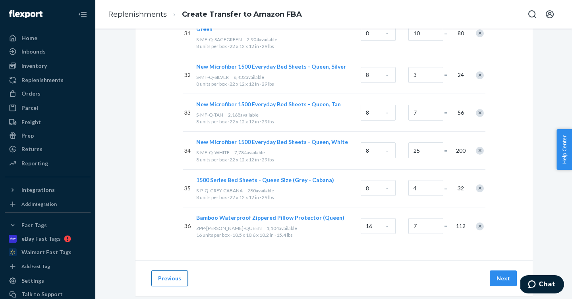
click at [174, 271] on button "Previous" at bounding box center [169, 279] width 37 height 16
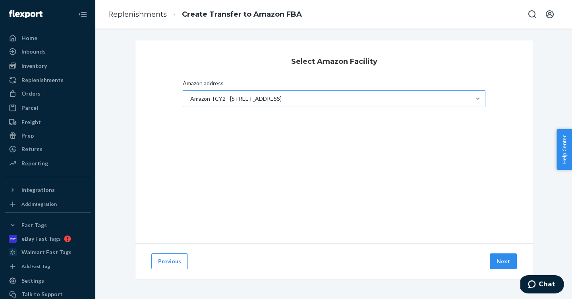
click at [282, 100] on div "Amazon TCY2 - [STREET_ADDRESS]" at bounding box center [235, 99] width 91 height 8
click at [190, 100] on input "Amazon address Amazon TCY2 - [STREET_ADDRESS]" at bounding box center [189, 99] width 1 height 8
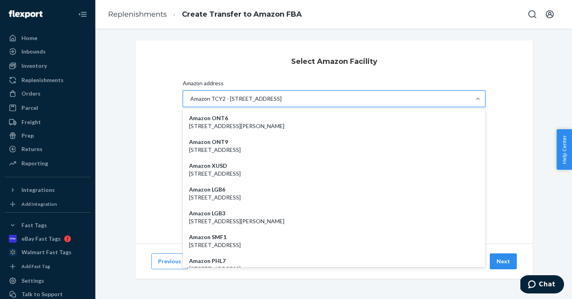
paste input "HGR6"
type input "HGR6"
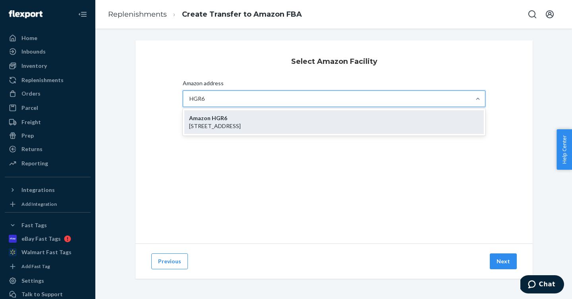
click at [294, 126] on p "[STREET_ADDRESS]" at bounding box center [334, 126] width 290 height 8
click at [205, 103] on input "HGR6" at bounding box center [197, 99] width 16 height 8
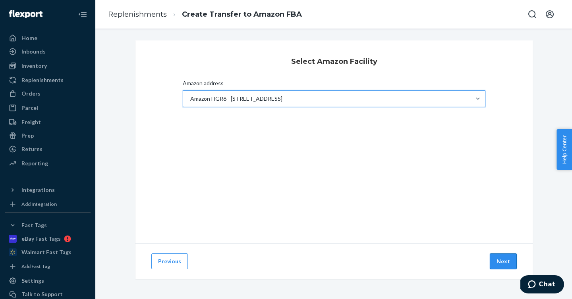
click at [499, 264] on button "Next" at bounding box center [503, 262] width 27 height 16
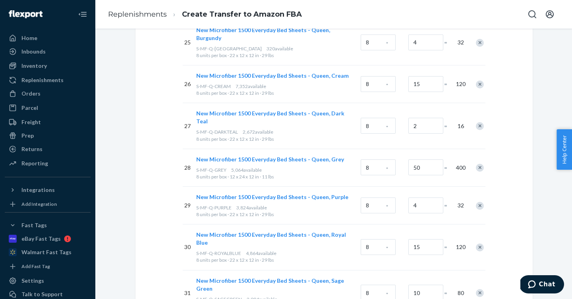
scroll to position [1299, 0]
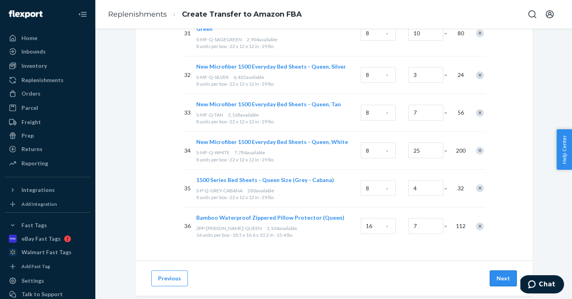
click at [506, 271] on button "Next" at bounding box center [503, 279] width 27 height 16
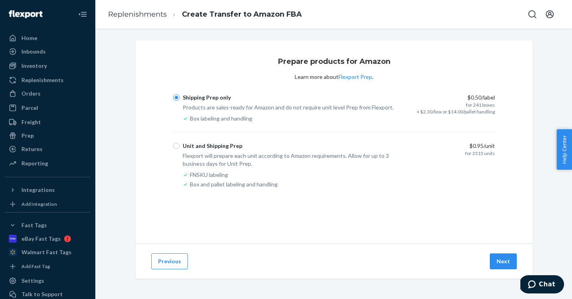
scroll to position [0, 0]
click at [505, 257] on button "Next" at bounding box center [503, 262] width 27 height 16
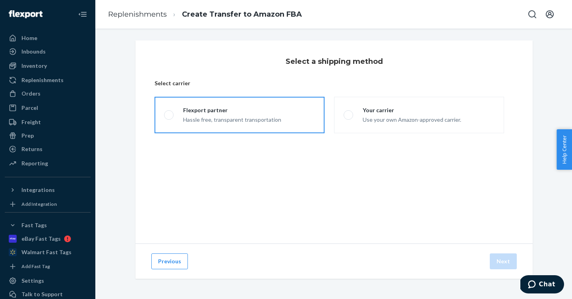
click at [255, 116] on div "Hassle free, transparent transportation" at bounding box center [232, 119] width 98 height 10
click at [169, 116] on input "Flexport partner Hassle free, transparent transportation" at bounding box center [166, 115] width 5 height 5
radio input "true"
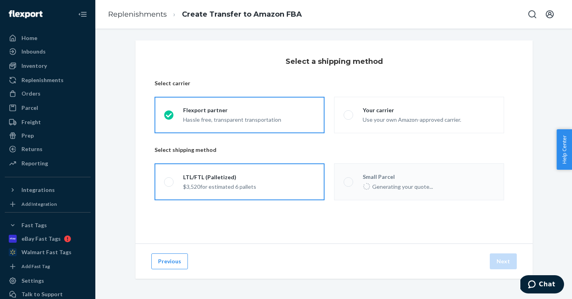
click at [243, 183] on div "$3,520 for estimated 6 pallets" at bounding box center [219, 186] width 73 height 10
click at [169, 183] on input "LTL/FTL (Palletized) $3,520 for estimated 6 pallets" at bounding box center [166, 181] width 5 height 5
radio input "true"
click at [183, 260] on button "Previous" at bounding box center [169, 262] width 37 height 16
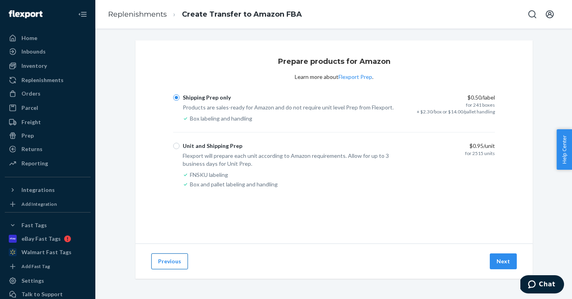
click at [168, 262] on button "Previous" at bounding box center [169, 262] width 37 height 16
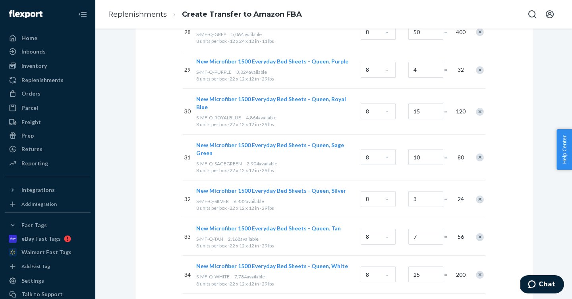
scroll to position [1299, 0]
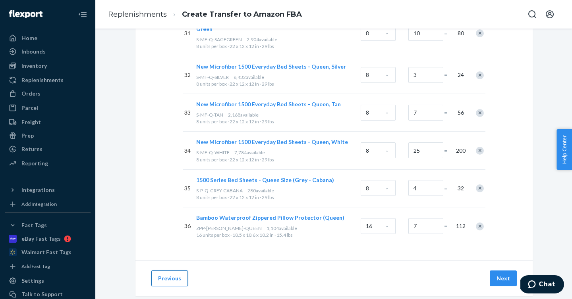
click at [172, 271] on button "Previous" at bounding box center [169, 279] width 37 height 16
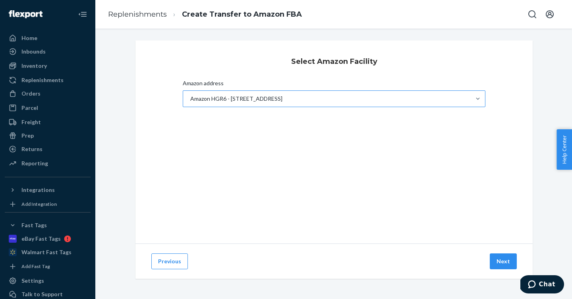
click at [227, 96] on div "Amazon HGR6 - [STREET_ADDRESS]" at bounding box center [236, 99] width 92 height 8
click at [190, 96] on input "Amazon address Amazon [STREET_ADDRESS]" at bounding box center [189, 99] width 1 height 8
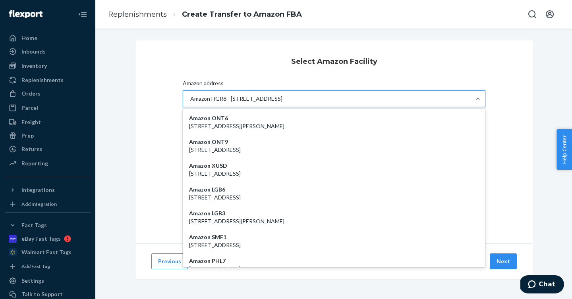
paste input "RYY2"
type input "RYY2"
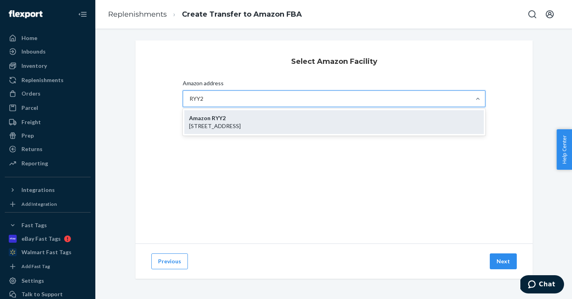
click at [224, 121] on strong "Amazon RYY2" at bounding box center [207, 118] width 37 height 7
click at [204, 103] on input "RYY2" at bounding box center [196, 99] width 15 height 8
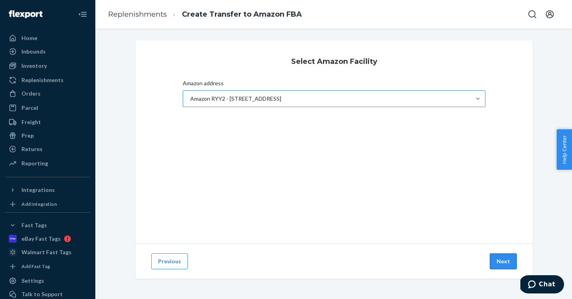
click at [514, 258] on button "Next" at bounding box center [503, 262] width 27 height 16
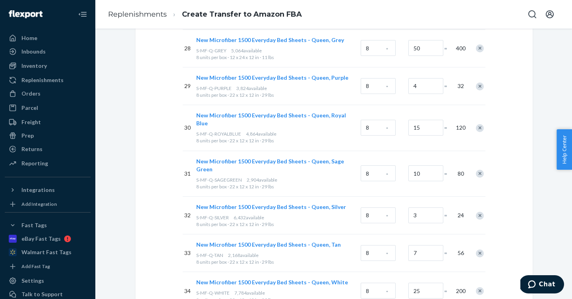
scroll to position [1299, 0]
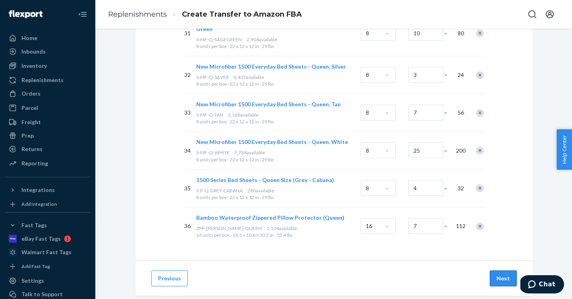
click at [509, 271] on button "Next" at bounding box center [503, 279] width 27 height 16
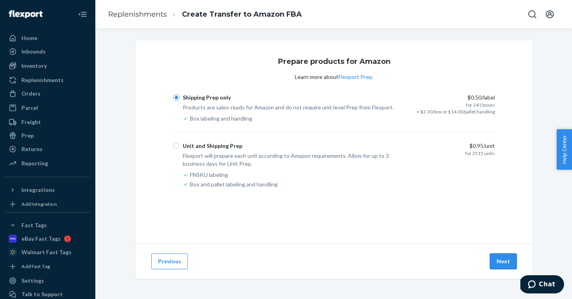
click at [506, 259] on button "Next" at bounding box center [503, 262] width 27 height 16
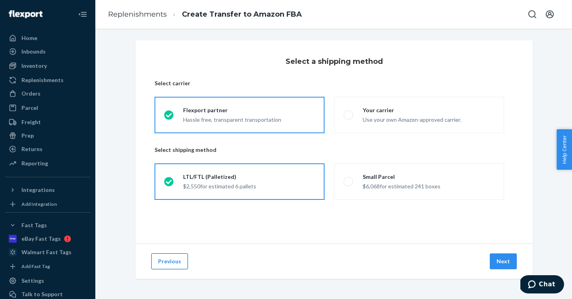
click at [177, 259] on button "Previous" at bounding box center [169, 262] width 37 height 16
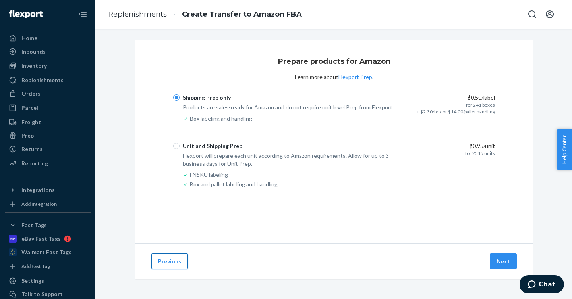
click at [177, 260] on button "Previous" at bounding box center [169, 262] width 37 height 16
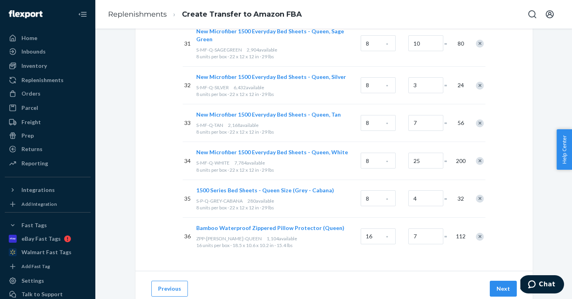
scroll to position [1299, 0]
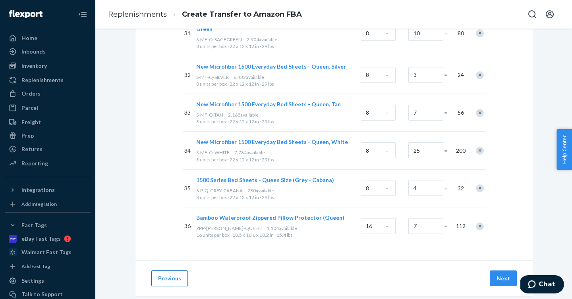
click at [177, 271] on button "Previous" at bounding box center [169, 279] width 37 height 16
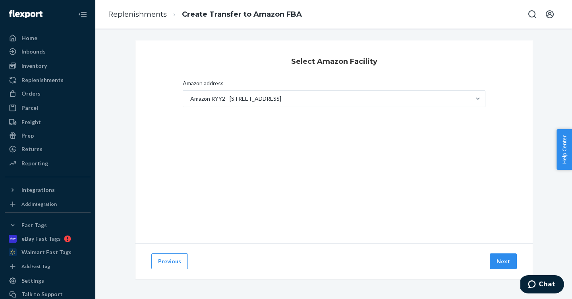
scroll to position [0, 0]
click at [250, 98] on div "Amazon RYY2 - [STREET_ADDRESS]" at bounding box center [235, 99] width 91 height 8
click at [190, 98] on input "Amazon address Amazon RYY2 - [STREET_ADDRESS]" at bounding box center [189, 99] width 1 height 8
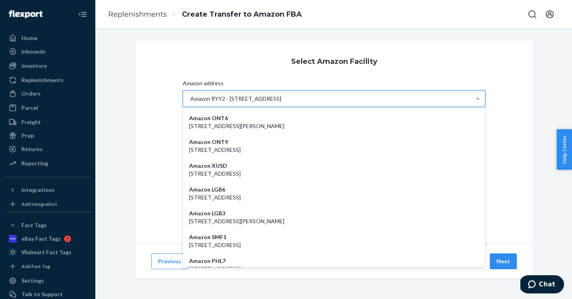
paste input "MIT2"
type input "MIT2"
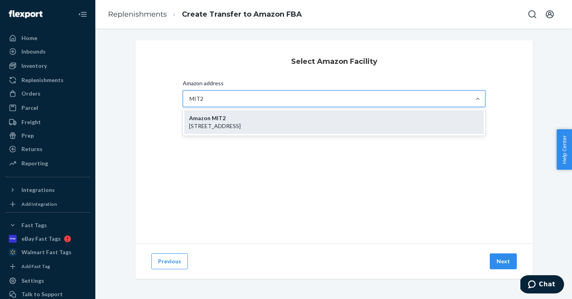
click at [244, 122] on p "[STREET_ADDRESS]" at bounding box center [334, 126] width 290 height 8
click at [204, 103] on input "MIT2" at bounding box center [196, 99] width 14 height 8
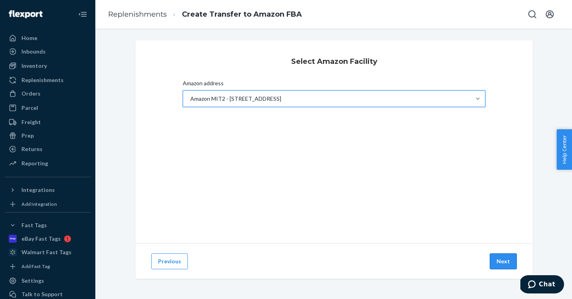
click at [512, 262] on button "Next" at bounding box center [503, 262] width 27 height 16
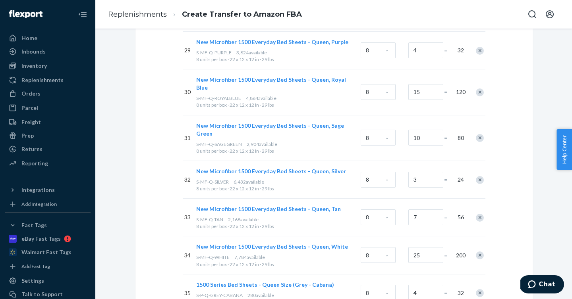
scroll to position [1299, 0]
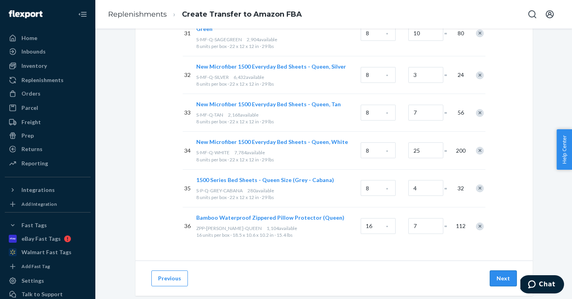
click at [503, 271] on button "Next" at bounding box center [503, 279] width 27 height 16
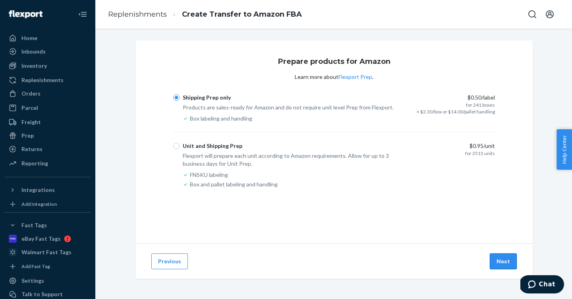
click at [504, 263] on button "Next" at bounding box center [503, 262] width 27 height 16
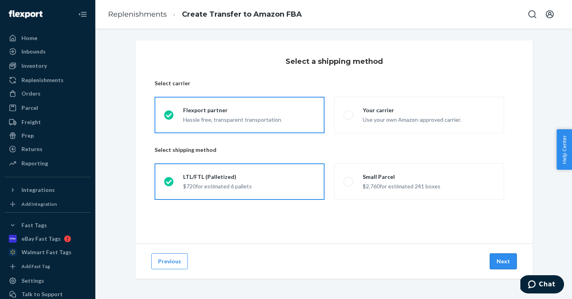
click at [501, 261] on button "Next" at bounding box center [503, 262] width 27 height 16
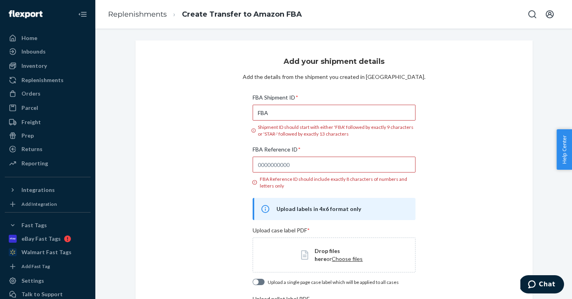
click at [332, 257] on span "Choose files" at bounding box center [347, 259] width 31 height 7
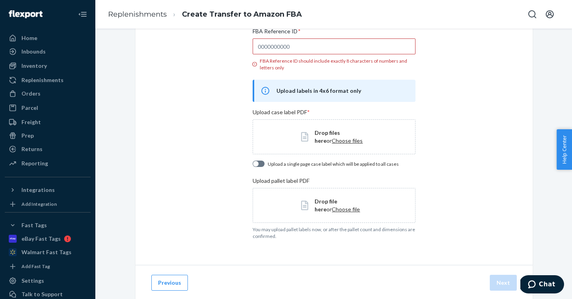
scroll to position [120, 0]
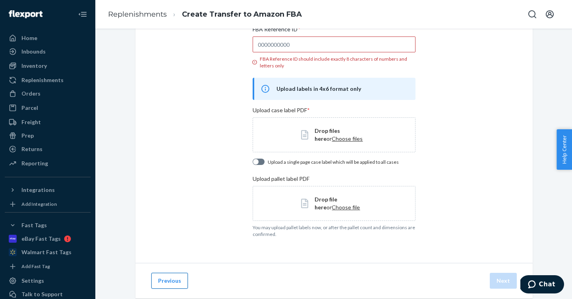
click at [171, 279] on button "Previous" at bounding box center [169, 281] width 37 height 16
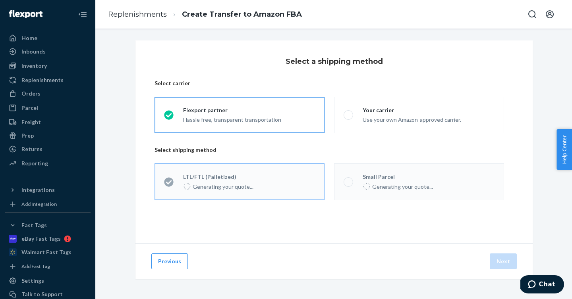
scroll to position [0, 0]
click at [175, 258] on button "Previous" at bounding box center [169, 262] width 37 height 16
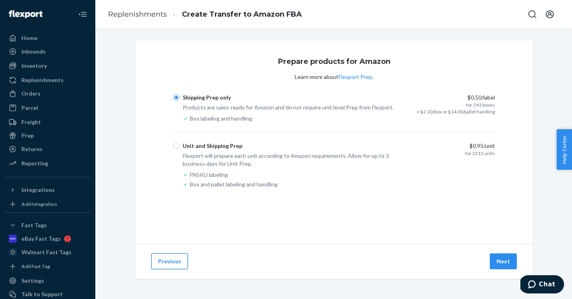
click at [171, 263] on button "Previous" at bounding box center [169, 262] width 37 height 16
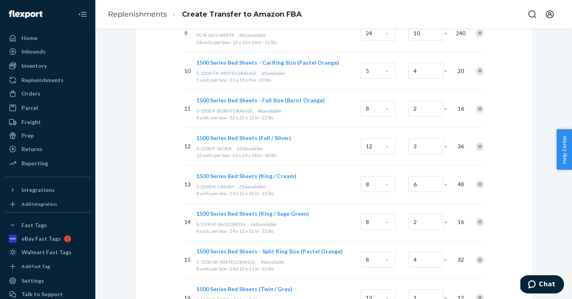
scroll to position [439, 0]
click at [480, 184] on div "Remove Item" at bounding box center [480, 185] width 8 height 8
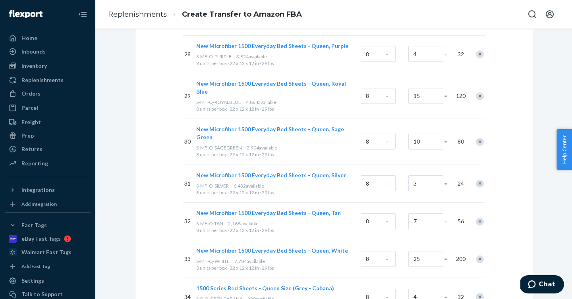
scroll to position [1154, 0]
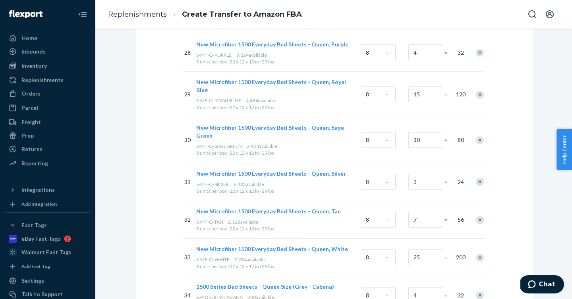
click at [480, 178] on div "Remove Item" at bounding box center [480, 182] width 8 height 8
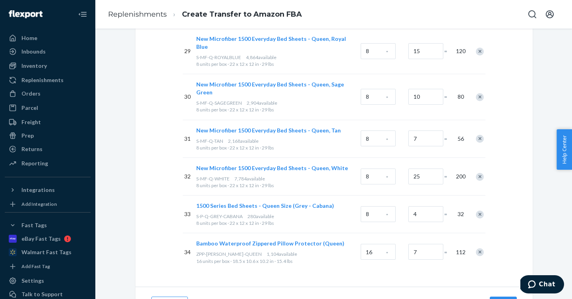
scroll to position [1213, 0]
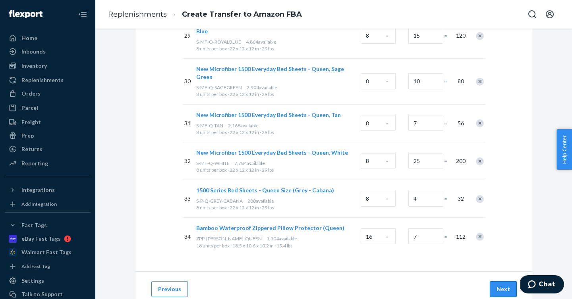
click at [503, 282] on button "Next" at bounding box center [503, 290] width 27 height 16
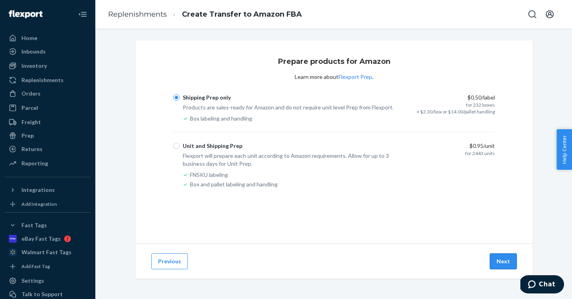
click at [507, 262] on button "Next" at bounding box center [503, 262] width 27 height 16
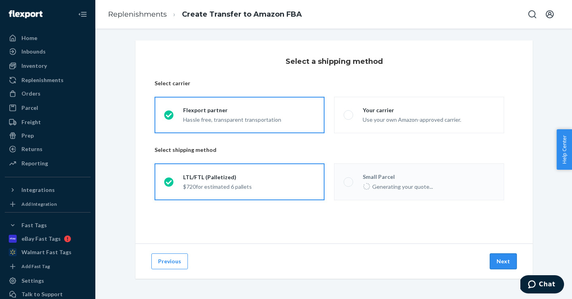
click at [503, 260] on button "Next" at bounding box center [503, 262] width 27 height 16
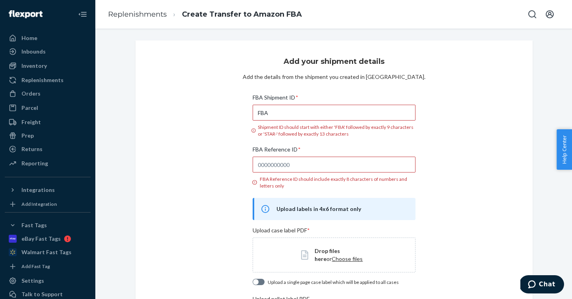
click at [333, 259] on span "Choose files" at bounding box center [347, 259] width 31 height 7
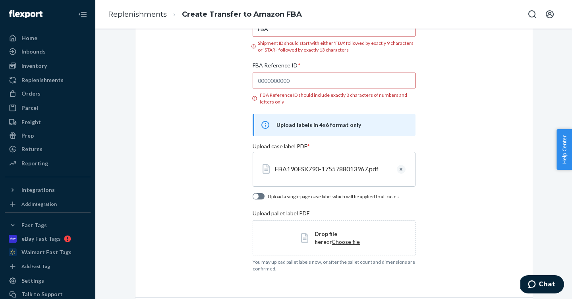
scroll to position [137, 0]
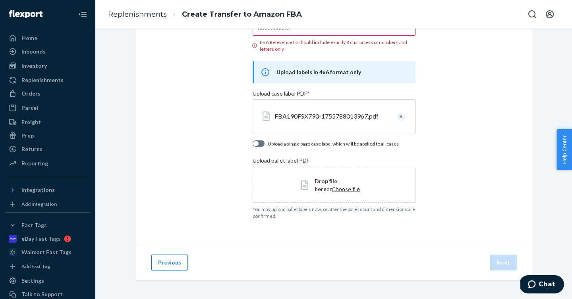
click at [177, 265] on button "Previous" at bounding box center [169, 263] width 37 height 16
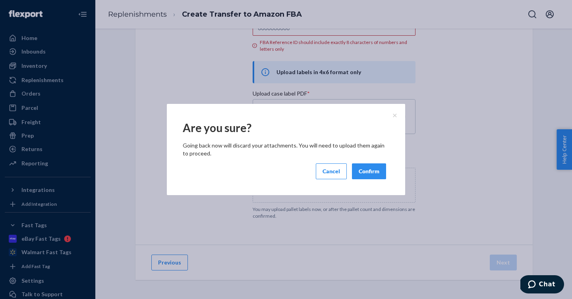
click at [363, 174] on button "Confirm" at bounding box center [369, 172] width 34 height 16
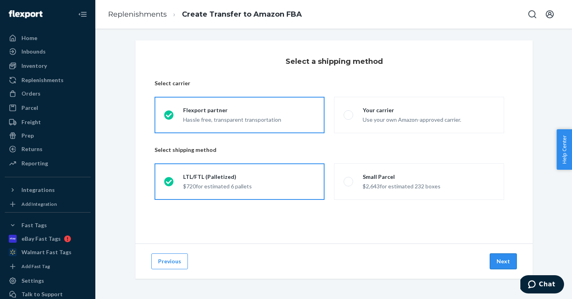
click at [499, 255] on button "Next" at bounding box center [503, 262] width 27 height 16
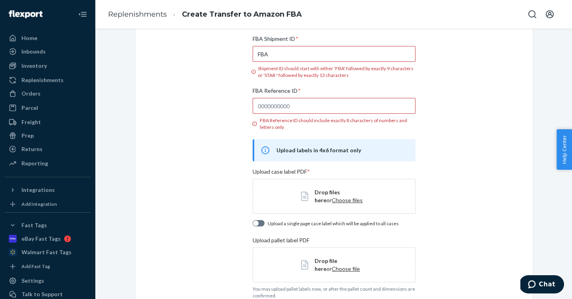
scroll to position [70, 0]
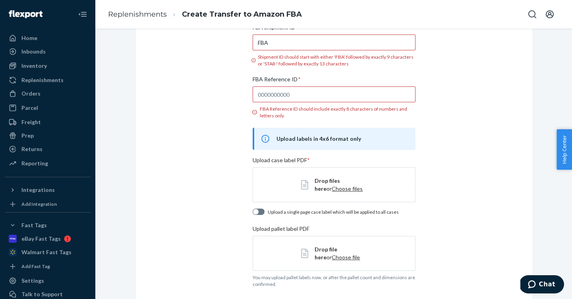
click at [337, 188] on span "Choose files" at bounding box center [347, 188] width 31 height 7
click at [336, 255] on span "Choose file" at bounding box center [346, 256] width 28 height 7
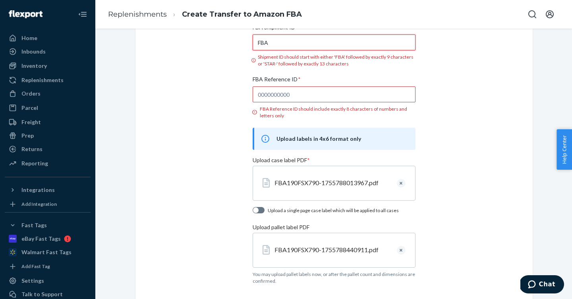
drag, startPoint x: 298, startPoint y: 42, endPoint x: 224, endPoint y: 42, distance: 74.3
click at [224, 42] on div "Add your shipment details Add the details from the shipment you created in Sell…" at bounding box center [333, 140] width 397 height 340
paste input "190FSX790"
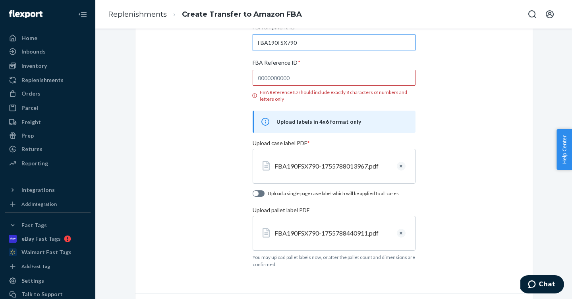
type input "FBA190FSX790"
click at [287, 79] on input "FBA Reference ID * FBA Reference ID should include exactly 8 characters of numb…" at bounding box center [334, 78] width 162 height 16
paste input "8IEMI3MG"
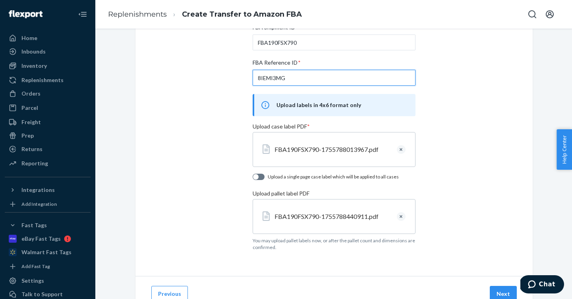
type input "8IEMI3MG"
click at [484, 156] on div "Add your shipment details Add the details from the shipment you created in Sell…" at bounding box center [333, 123] width 397 height 306
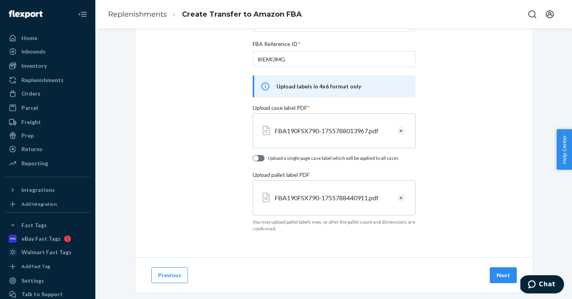
scroll to position [102, 0]
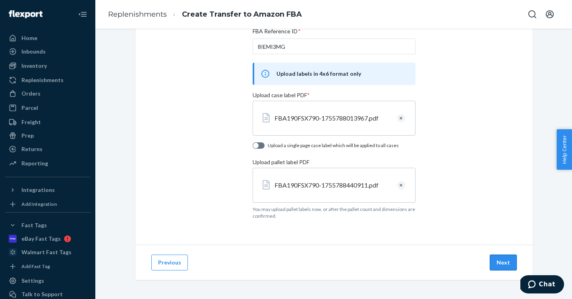
click at [502, 260] on button "Next" at bounding box center [503, 263] width 27 height 16
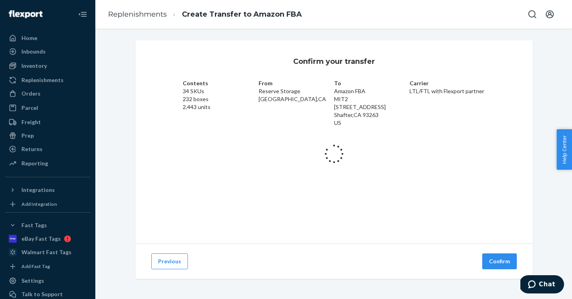
scroll to position [0, 0]
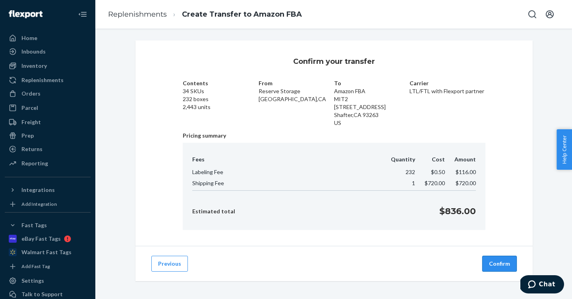
click at [501, 263] on button "Confirm" at bounding box center [499, 264] width 35 height 16
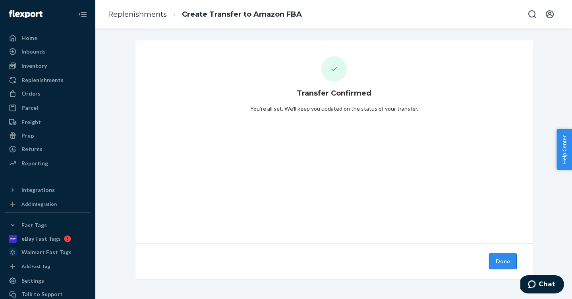
click at [507, 267] on button "Done" at bounding box center [503, 262] width 28 height 16
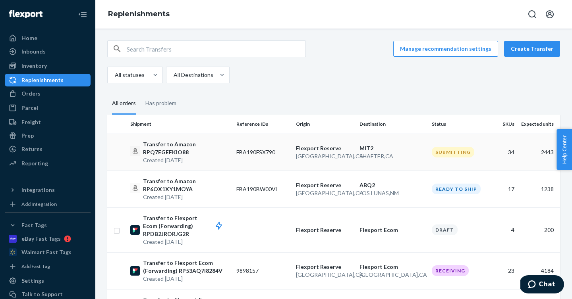
click at [216, 152] on p "Transfer to Amazon RPQ7EGEFKIO88" at bounding box center [186, 149] width 87 height 16
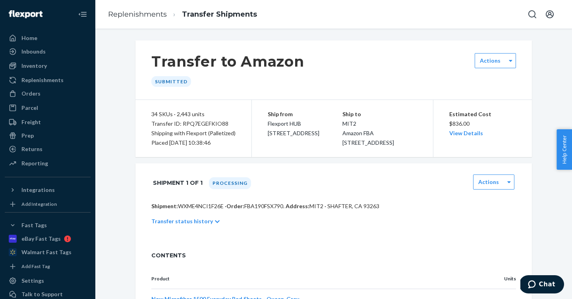
click at [198, 123] on div "Transfer ID: RPQ7EGEFKIO88" at bounding box center [193, 124] width 84 height 10
click at [202, 123] on div "Transfer ID: RPQ7EGEFKIO88" at bounding box center [193, 124] width 84 height 10
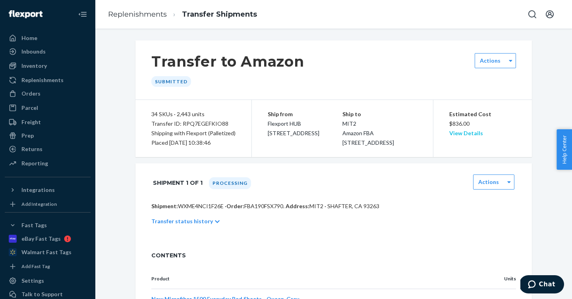
click at [469, 134] on link "View Details" at bounding box center [466, 133] width 34 height 7
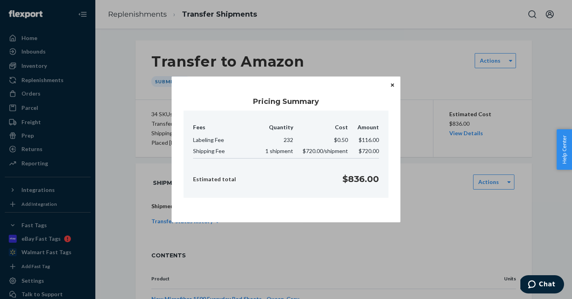
click at [366, 149] on span "$720.00" at bounding box center [369, 151] width 20 height 7
copy span "720.00"
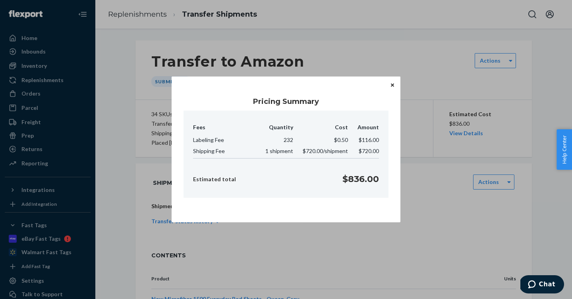
click at [391, 83] on icon "Close" at bounding box center [392, 85] width 3 height 5
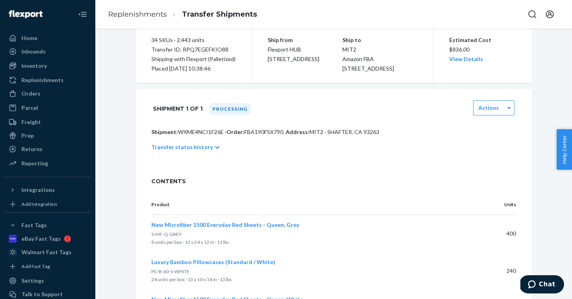
scroll to position [37, 0]
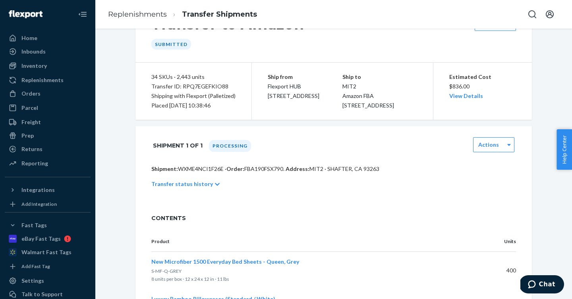
click at [215, 186] on icon at bounding box center [217, 184] width 5 height 3
